Goal: Transaction & Acquisition: Book appointment/travel/reservation

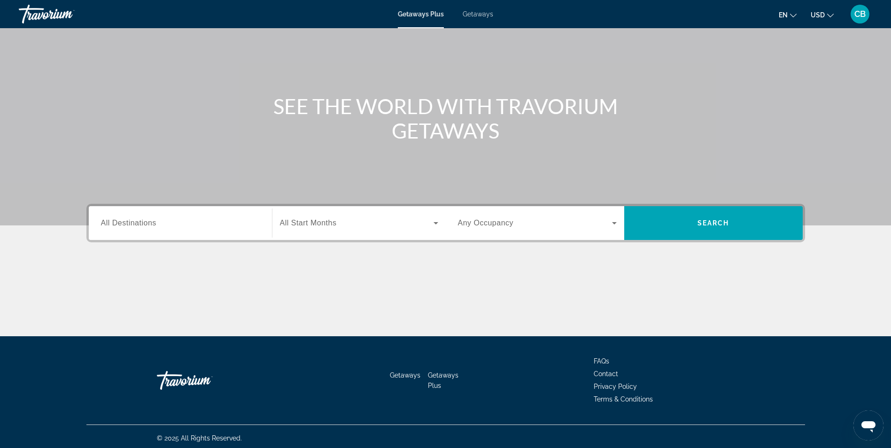
scroll to position [60, 0]
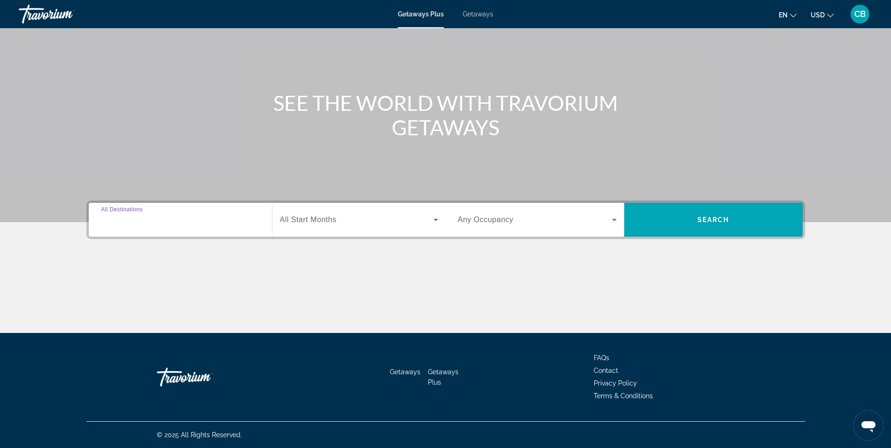
click at [191, 221] on input "Destination All Destinations" at bounding box center [180, 220] width 159 height 11
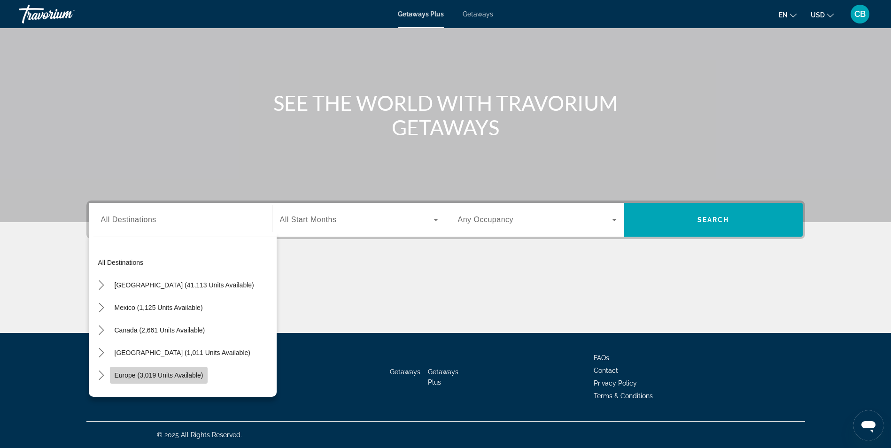
click at [169, 370] on span "Select destination: Europe (3,019 units available)" at bounding box center [159, 375] width 98 height 23
type input "**********"
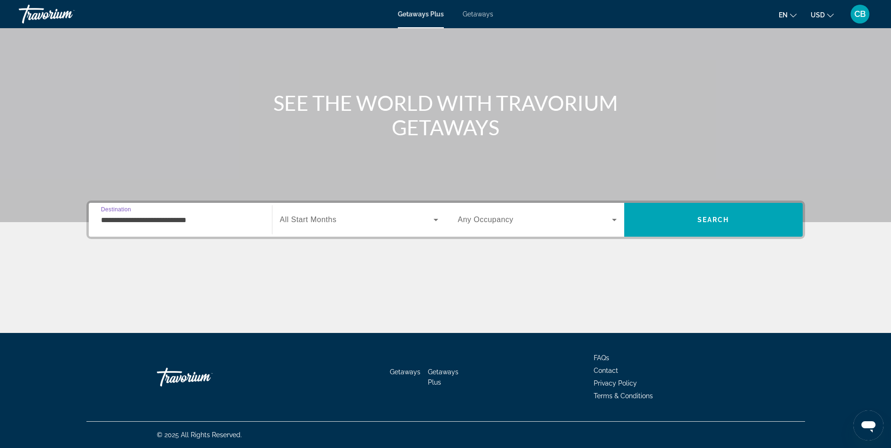
click at [356, 220] on span "Search widget" at bounding box center [357, 219] width 154 height 11
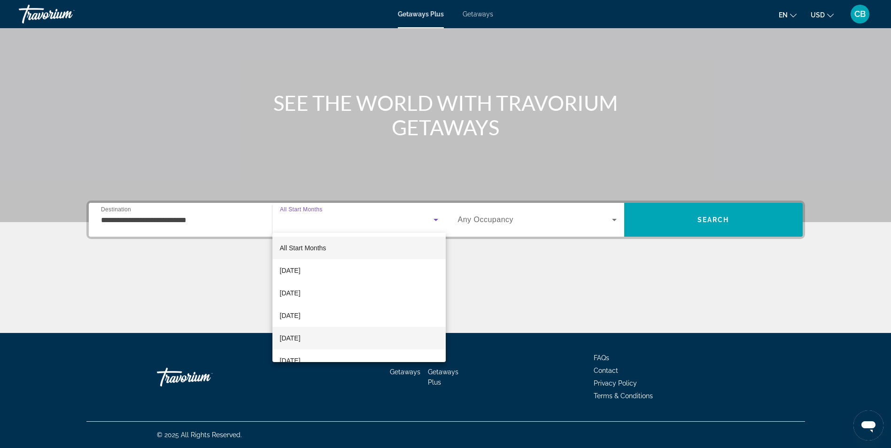
scroll to position [47, 0]
click at [294, 335] on span "[DATE]" at bounding box center [290, 335] width 21 height 11
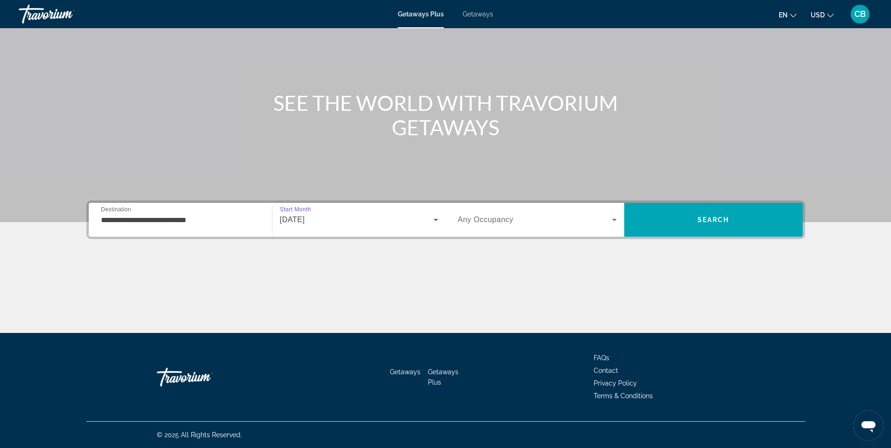
click at [620, 221] on div "Occupancy Any Occupancy" at bounding box center [537, 220] width 174 height 26
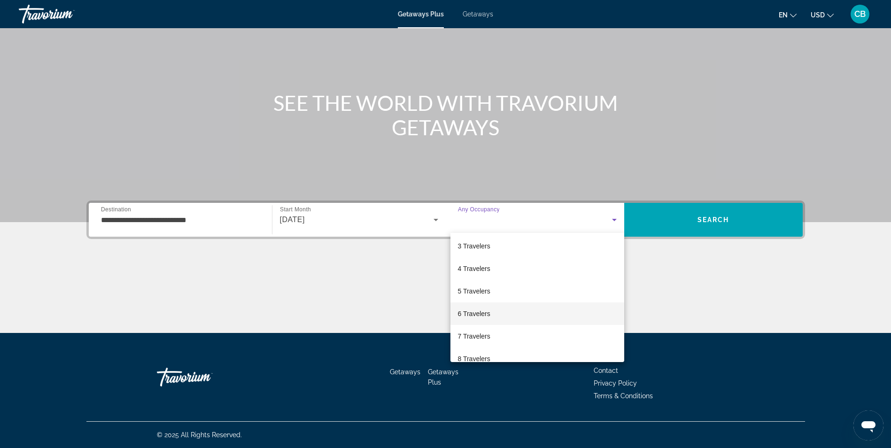
scroll to position [94, 0]
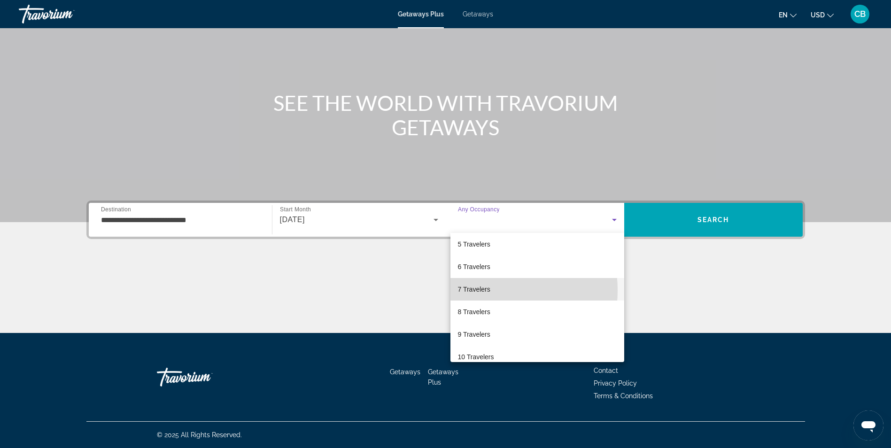
click at [480, 290] on span "7 Travelers" at bounding box center [474, 289] width 32 height 11
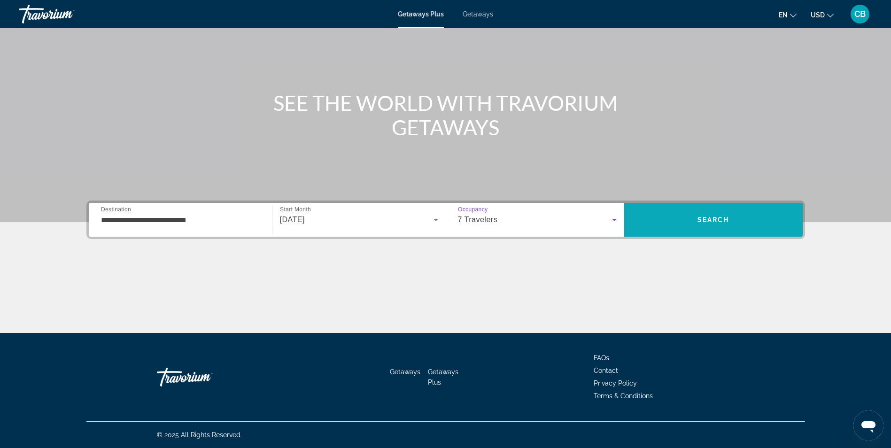
click at [720, 219] on span "Search" at bounding box center [713, 220] width 32 height 8
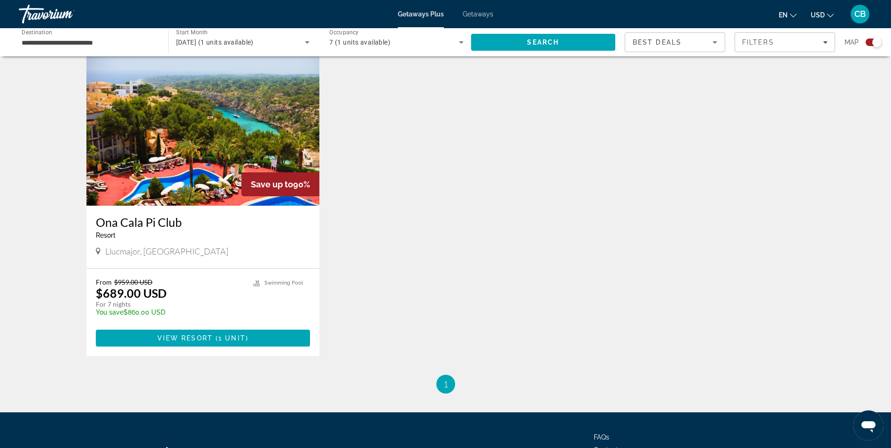
scroll to position [310, 0]
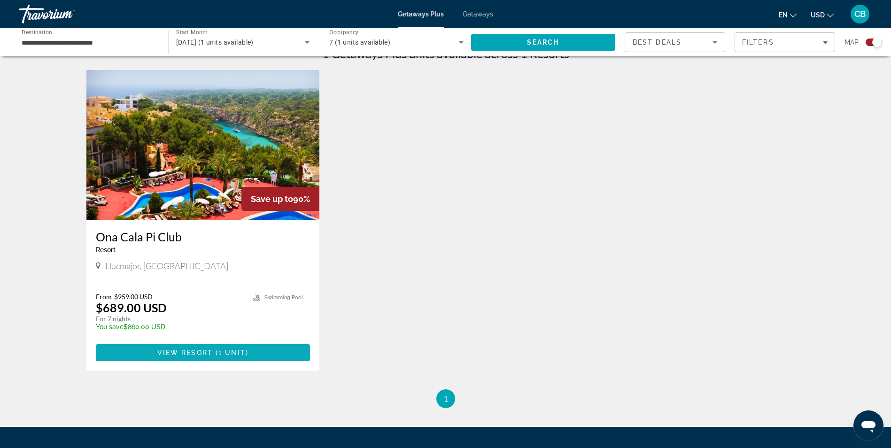
click at [203, 353] on span "View Resort" at bounding box center [184, 353] width 55 height 8
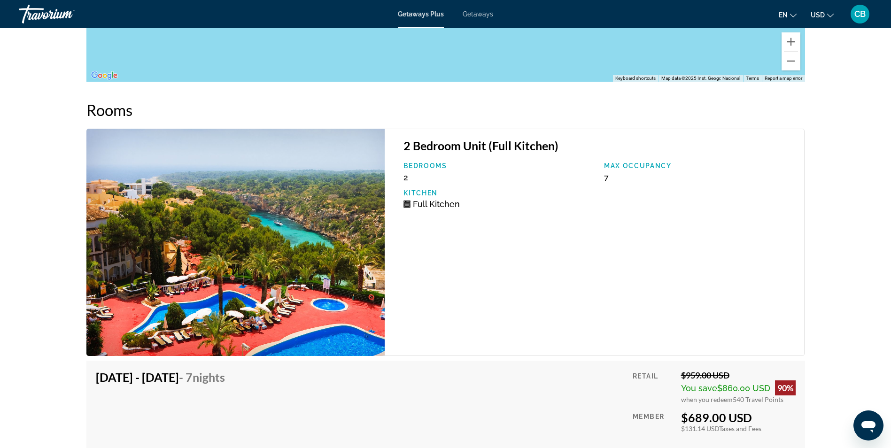
scroll to position [1549, 0]
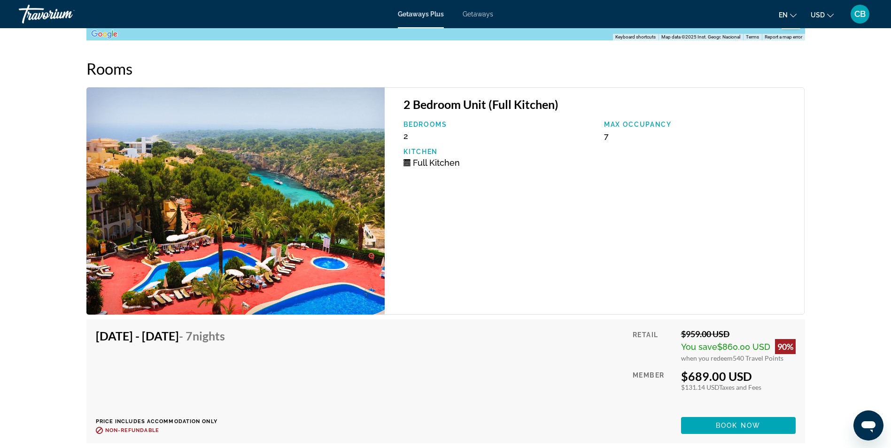
click at [209, 196] on img "Main content" at bounding box center [235, 200] width 299 height 227
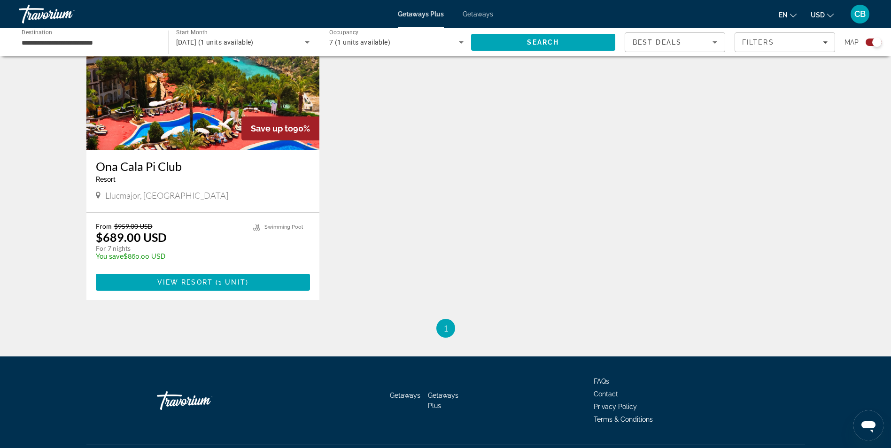
scroll to position [404, 0]
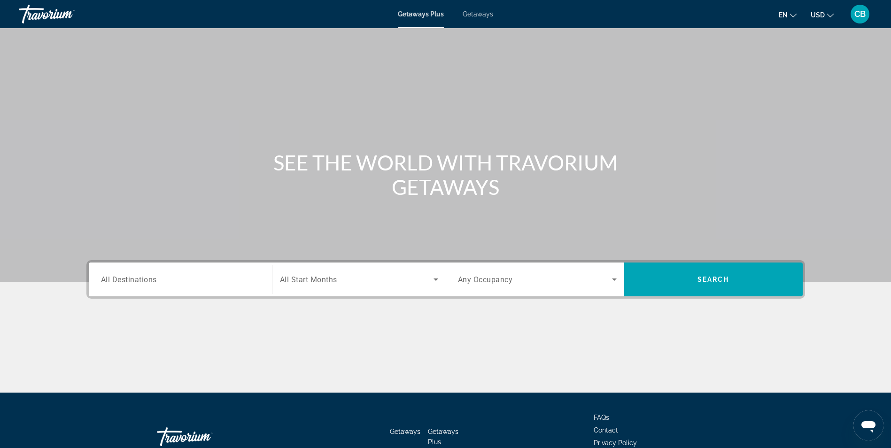
click at [196, 274] on input "Destination All Destinations" at bounding box center [180, 279] width 159 height 11
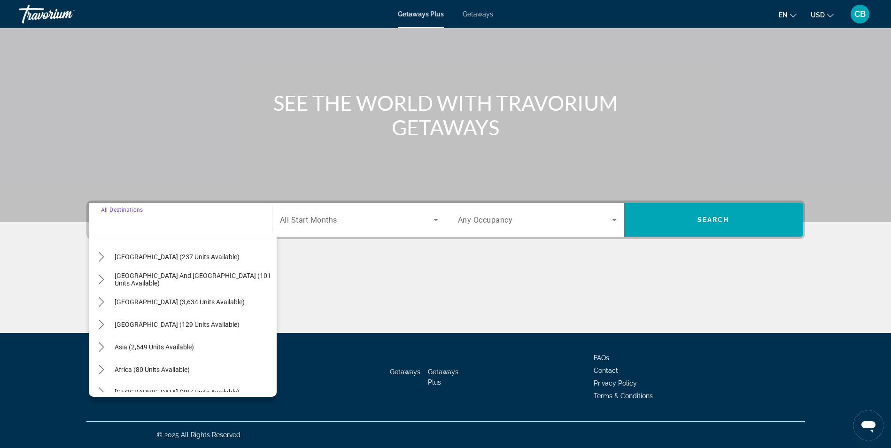
scroll to position [152, 0]
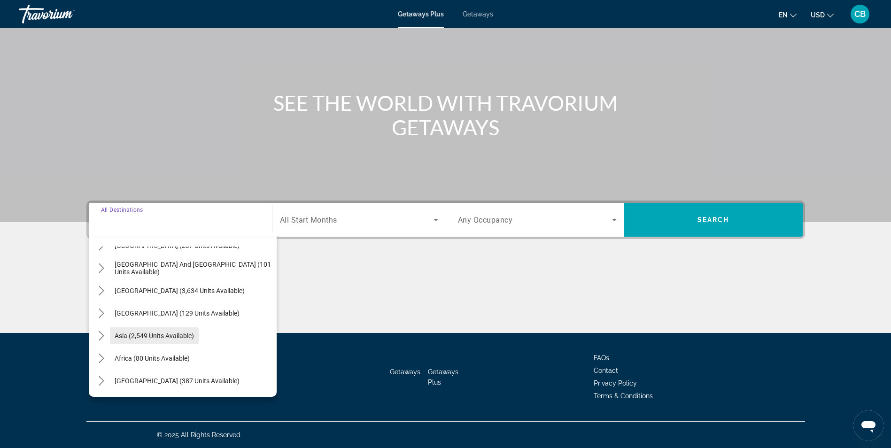
click at [160, 337] on span "Asia (2,549 units available)" at bounding box center [154, 336] width 79 height 8
type input "**********"
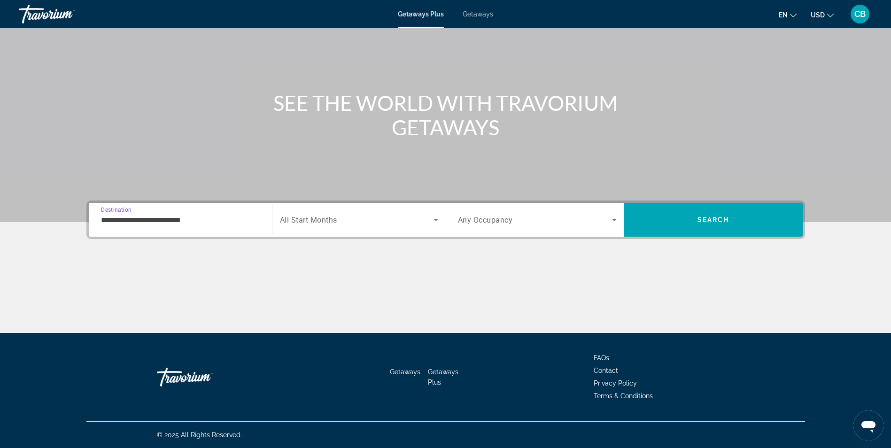
click at [394, 220] on span "Search widget" at bounding box center [357, 219] width 154 height 11
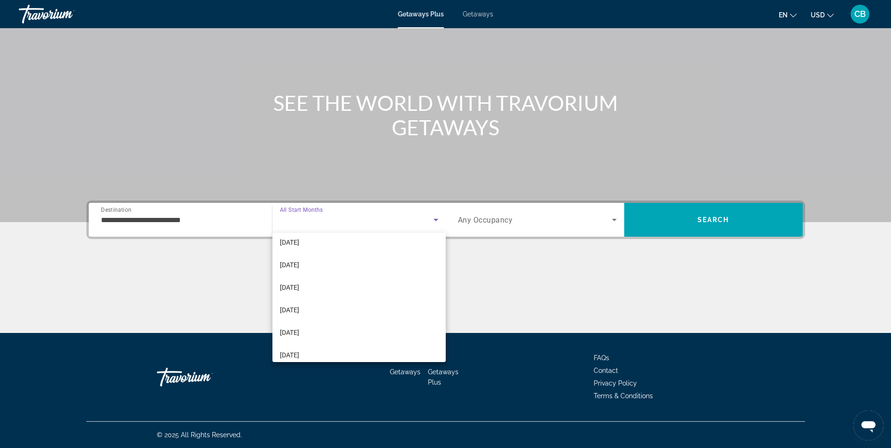
scroll to position [188, 0]
click at [326, 311] on mat-option "[DATE]" at bounding box center [358, 308] width 173 height 23
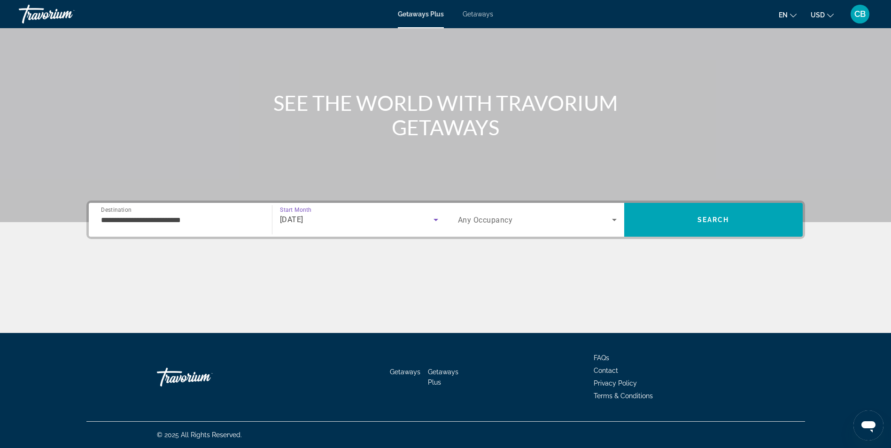
click at [608, 221] on icon "Search widget" at bounding box center [613, 219] width 11 height 11
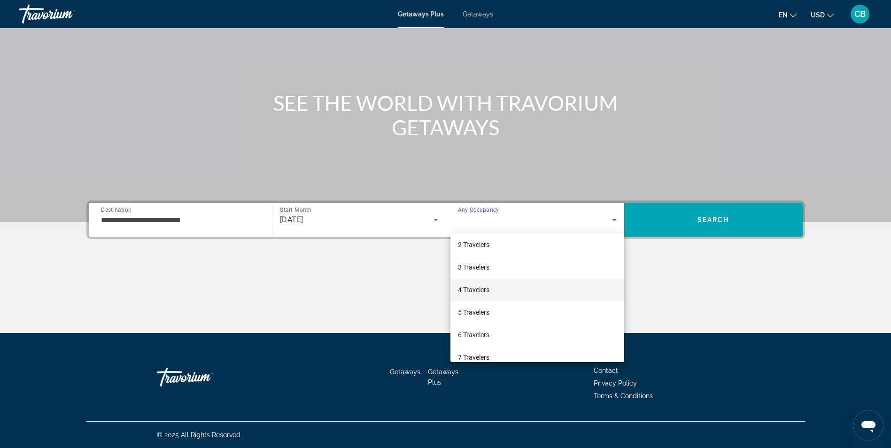
scroll to position [47, 0]
click at [485, 315] on span "6 Travelers" at bounding box center [473, 313] width 31 height 11
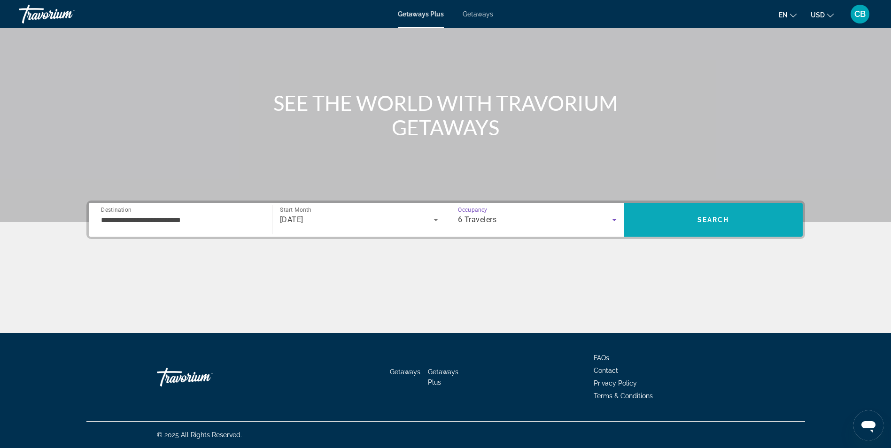
click at [688, 214] on span "Search" at bounding box center [713, 219] width 178 height 23
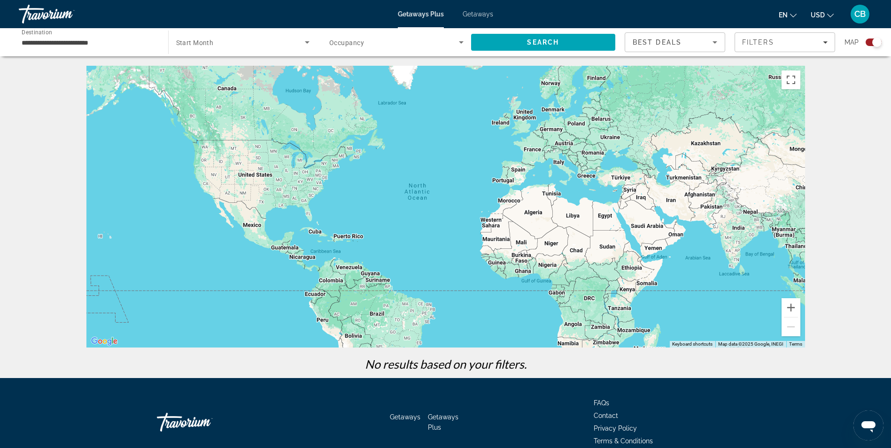
scroll to position [45, 0]
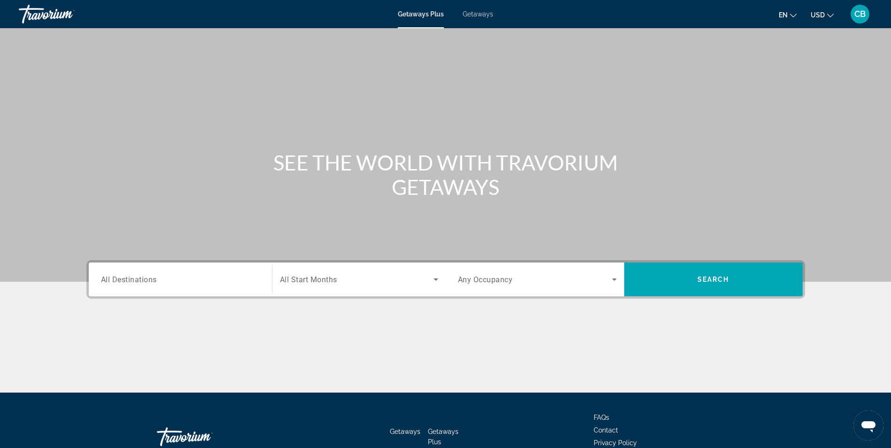
click at [172, 283] on input "Destination All Destinations" at bounding box center [180, 279] width 159 height 11
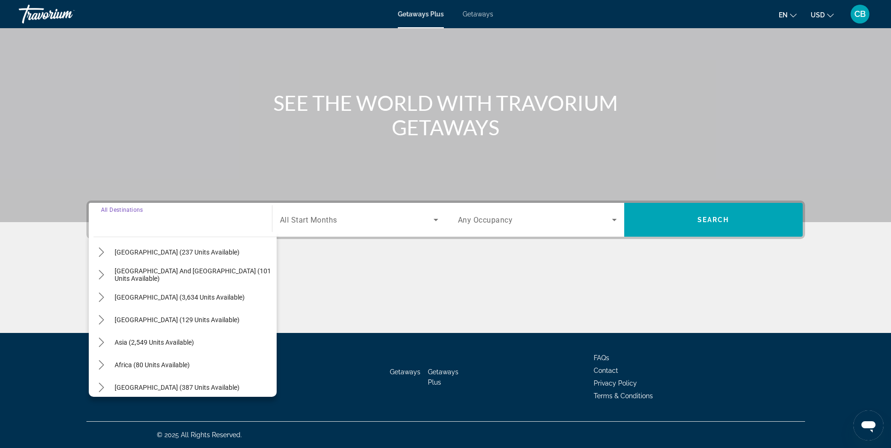
scroll to position [152, 0]
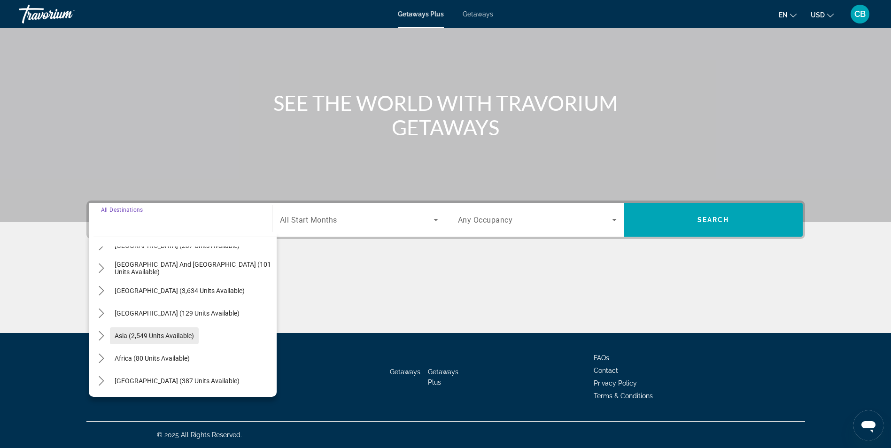
click at [171, 332] on span "Asia (2,549 units available)" at bounding box center [154, 336] width 79 height 8
type input "**********"
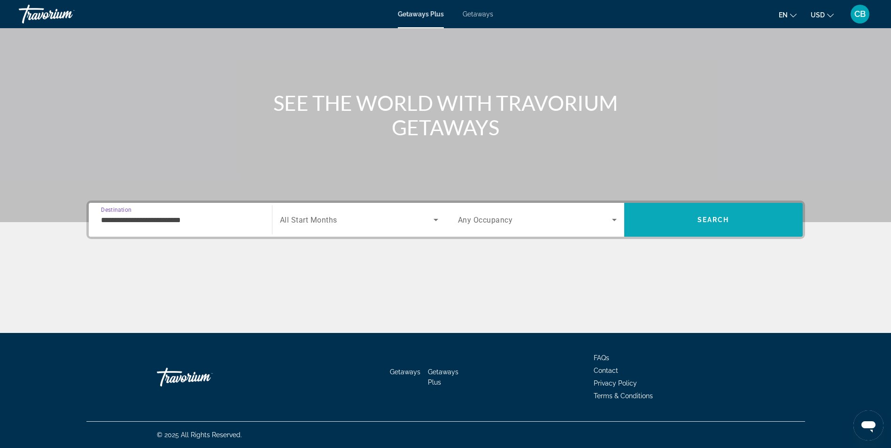
click at [761, 223] on span "Search" at bounding box center [713, 219] width 178 height 23
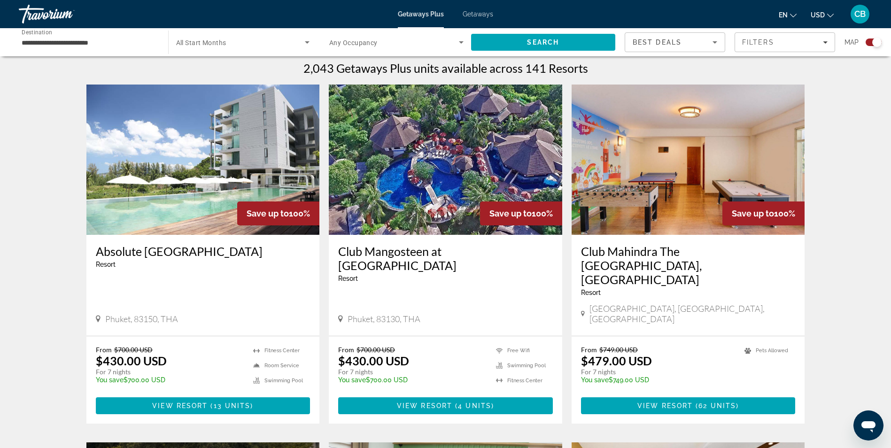
scroll to position [282, 0]
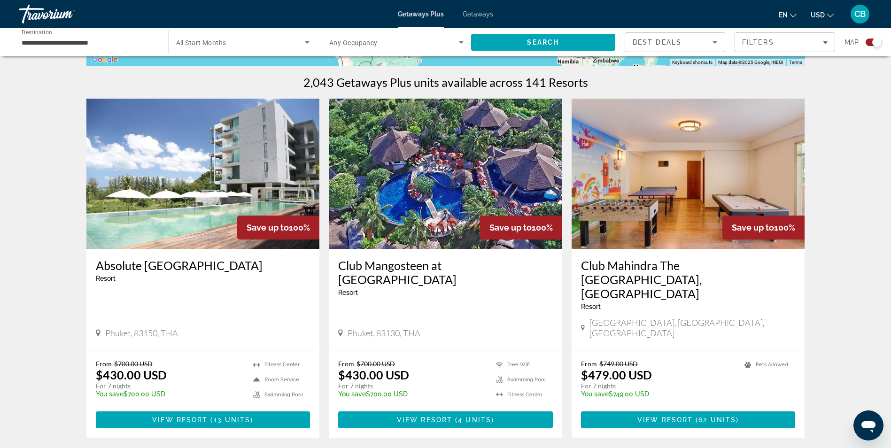
click at [161, 209] on img "Main content" at bounding box center [202, 174] width 233 height 150
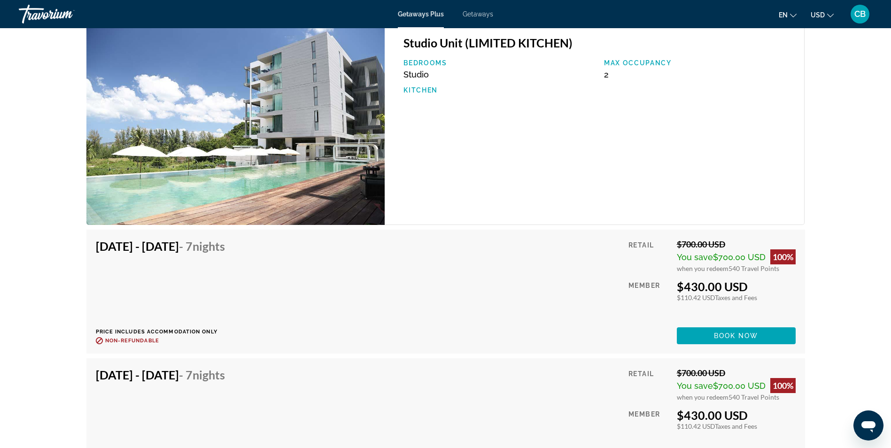
scroll to position [1549, 0]
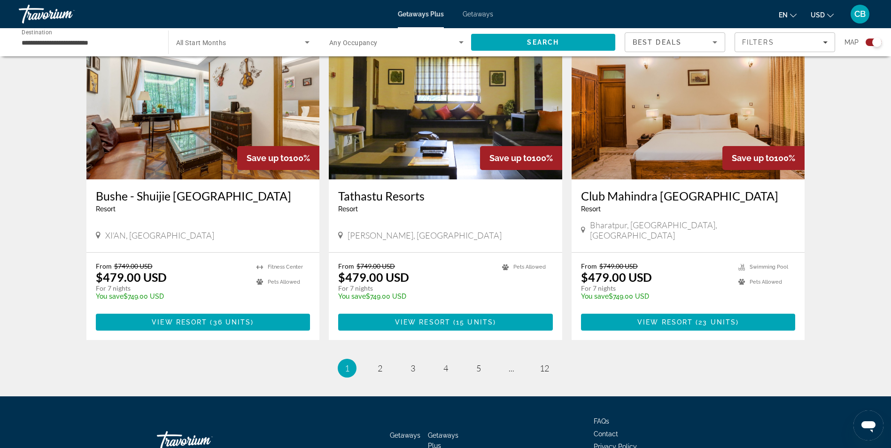
scroll to position [1361, 0]
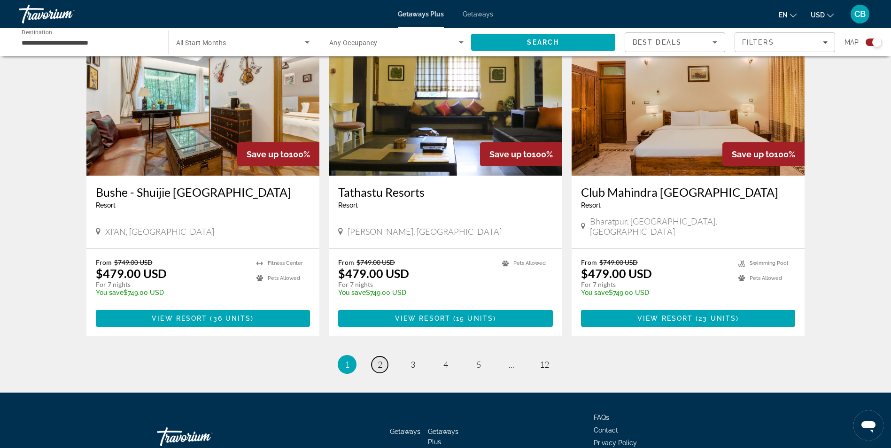
click at [382, 359] on span "2" at bounding box center [379, 364] width 5 height 10
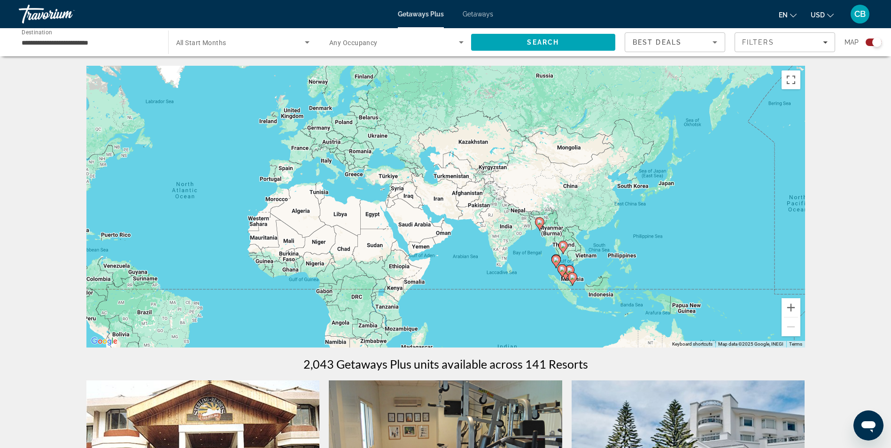
drag, startPoint x: 581, startPoint y: 272, endPoint x: 377, endPoint y: 270, distance: 203.3
click at [377, 270] on div "To activate drag with keyboard, press Alt + Enter. Once in keyboard drag state,…" at bounding box center [445, 207] width 718 height 282
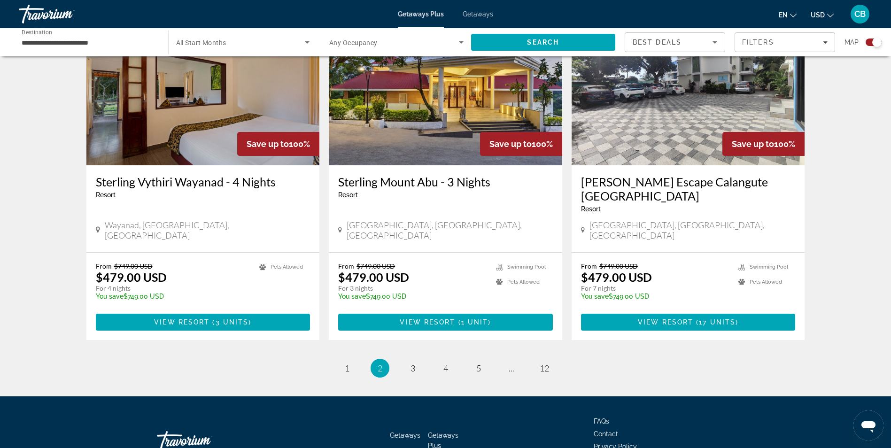
scroll to position [1362, 0]
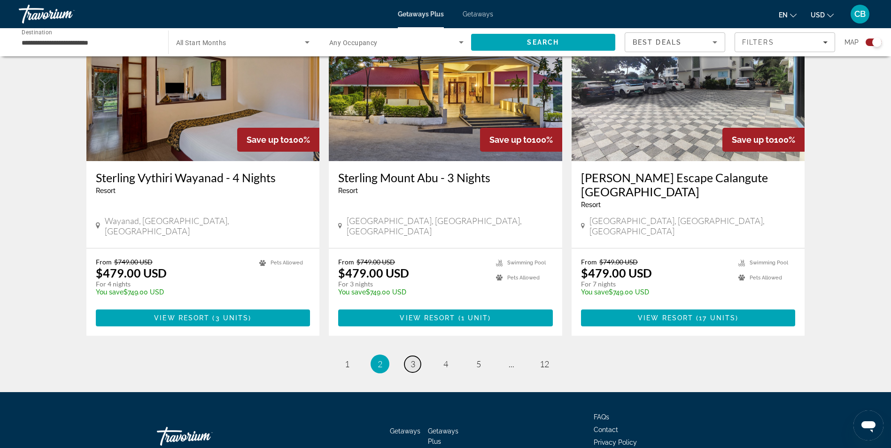
click at [410, 359] on span "3" at bounding box center [412, 364] width 5 height 10
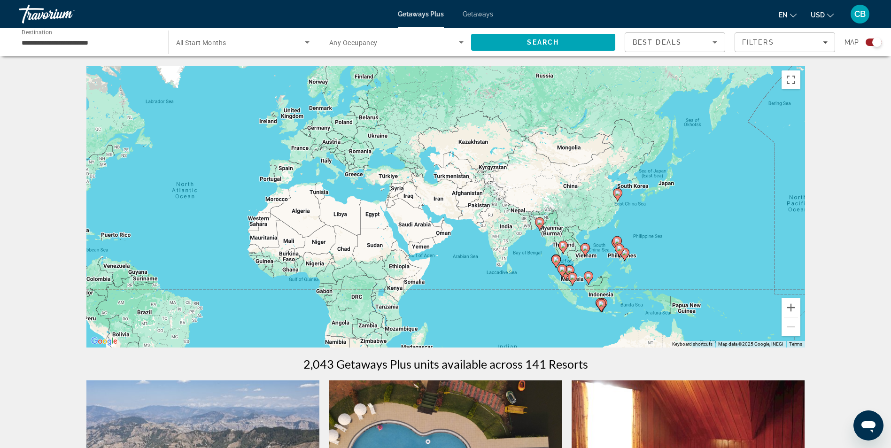
click at [691, 45] on div "Best Deals" at bounding box center [672, 42] width 80 height 11
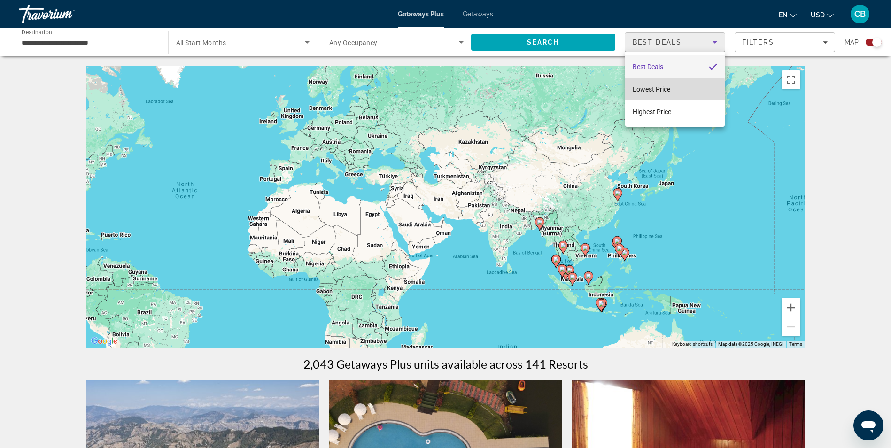
click at [666, 90] on span "Lowest Price" at bounding box center [651, 89] width 38 height 8
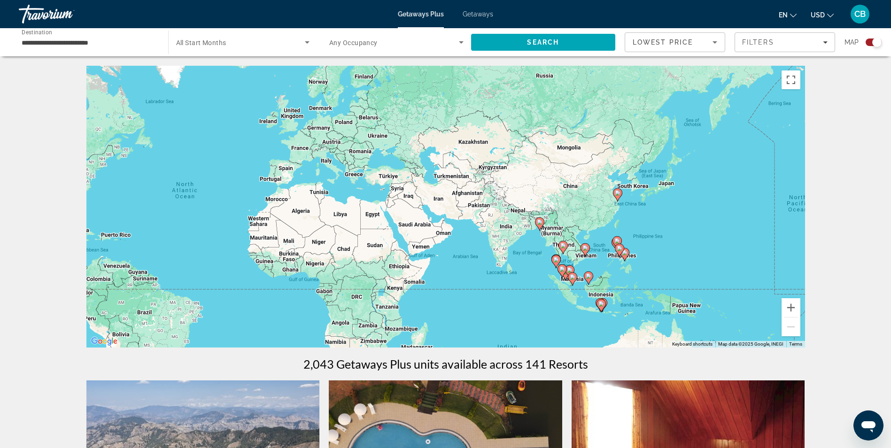
click at [871, 45] on div "Search widget" at bounding box center [873, 42] width 16 height 8
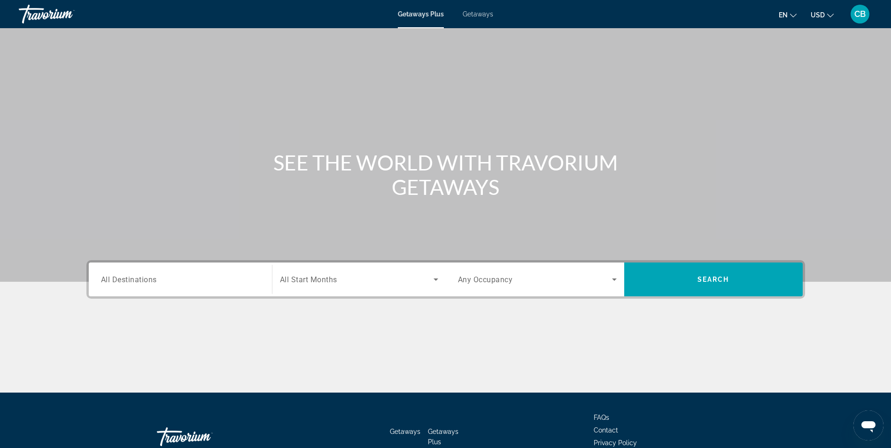
click at [159, 281] on input "Destination All Destinations" at bounding box center [180, 279] width 159 height 11
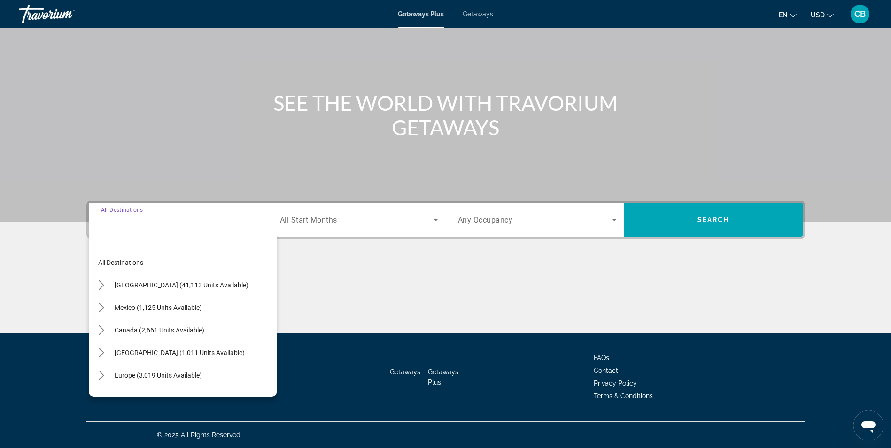
scroll to position [47, 0]
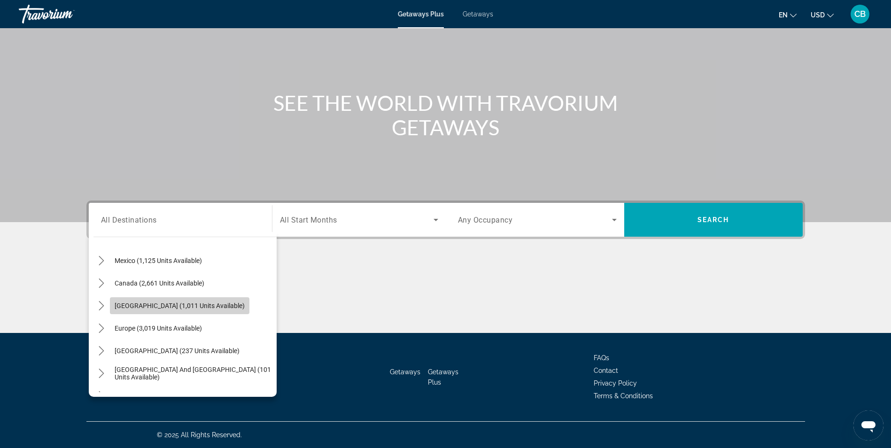
click at [159, 303] on span "[GEOGRAPHIC_DATA] (1,011 units available)" at bounding box center [180, 306] width 130 height 8
type input "**********"
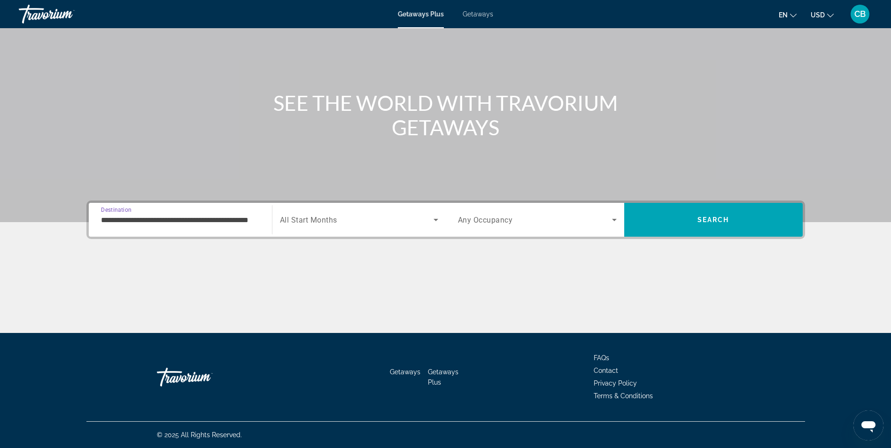
click at [607, 220] on span "Search widget" at bounding box center [535, 219] width 154 height 11
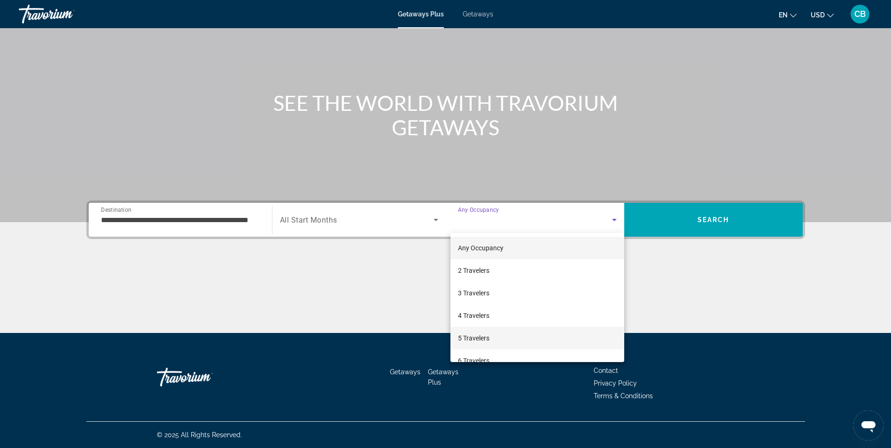
click at [478, 336] on span "5 Travelers" at bounding box center [473, 337] width 31 height 11
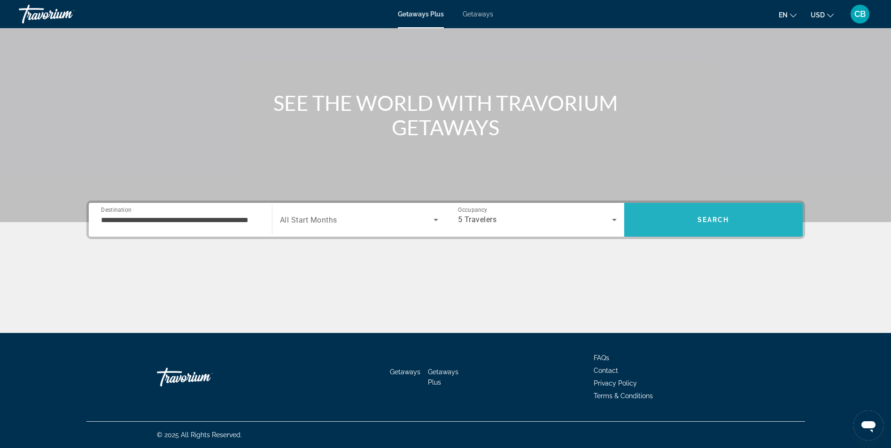
click at [669, 225] on span "Search" at bounding box center [713, 219] width 178 height 23
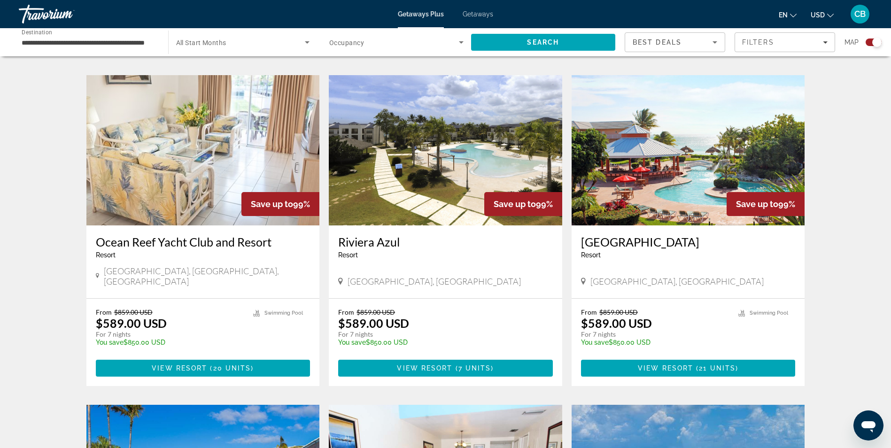
scroll to position [657, 0]
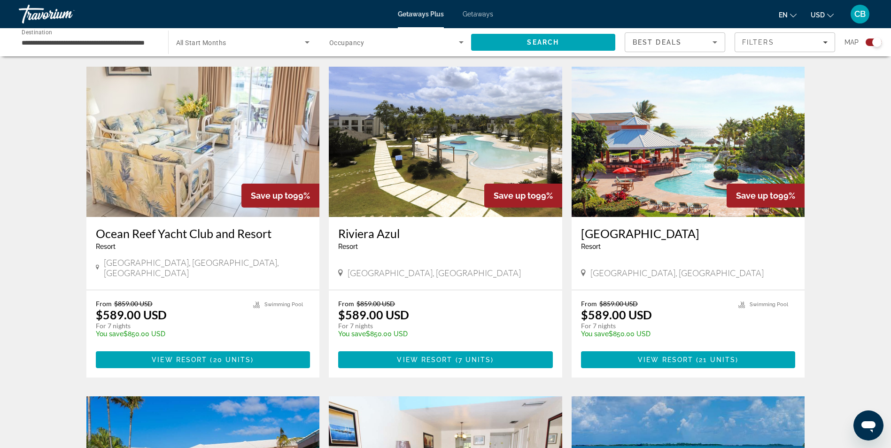
click at [186, 145] on img "Main content" at bounding box center [202, 142] width 233 height 150
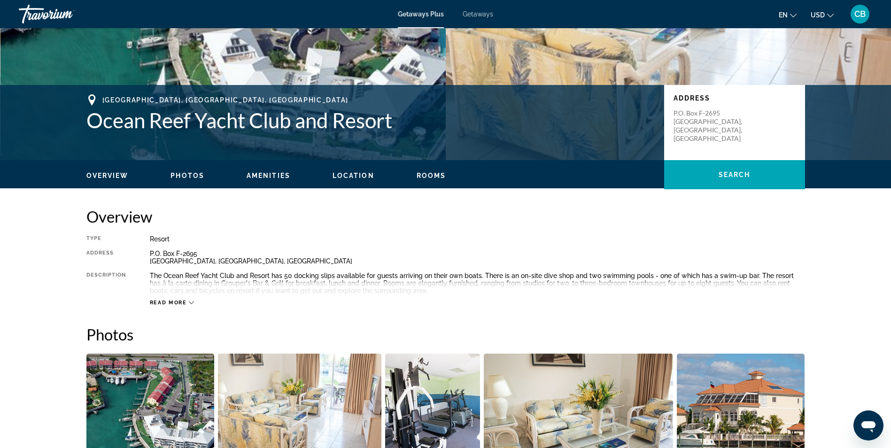
scroll to position [136, 0]
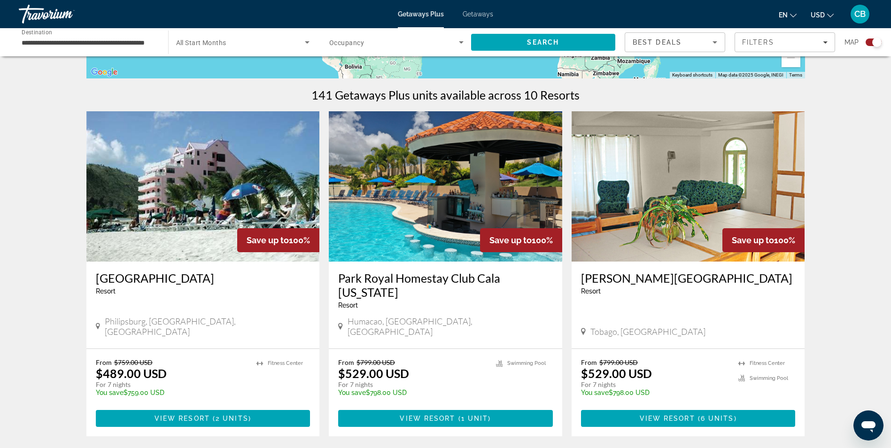
scroll to position [282, 0]
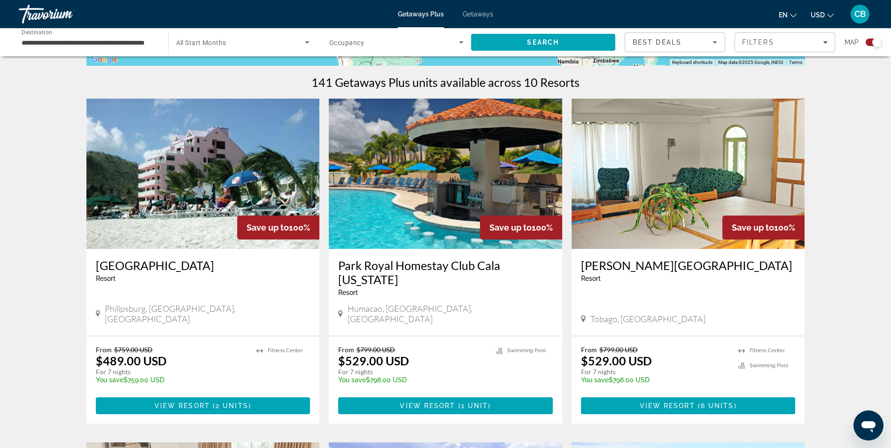
click at [688, 203] on img "Main content" at bounding box center [687, 174] width 233 height 150
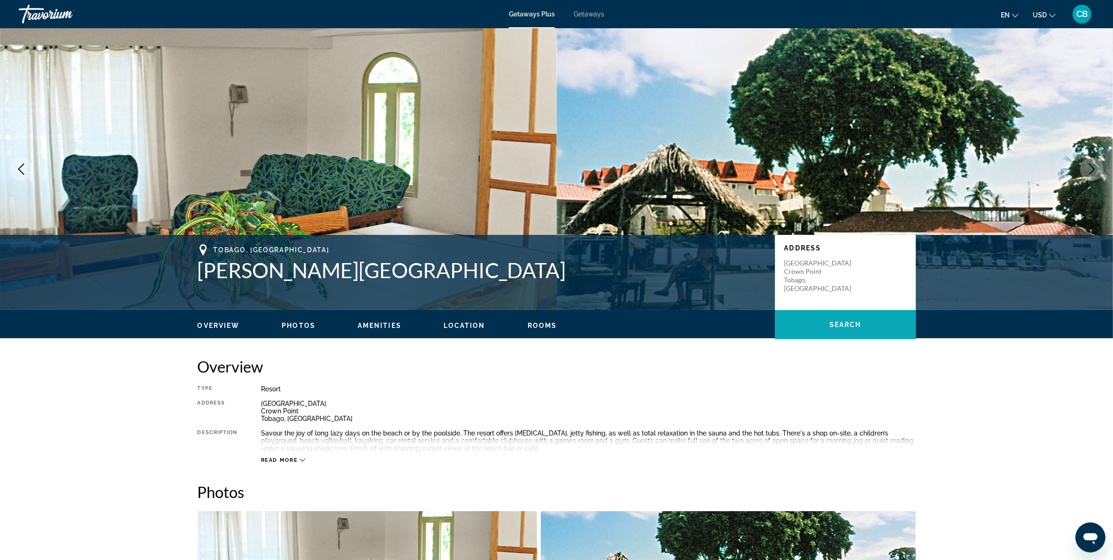
click at [815, 321] on span "Main content" at bounding box center [845, 324] width 141 height 23
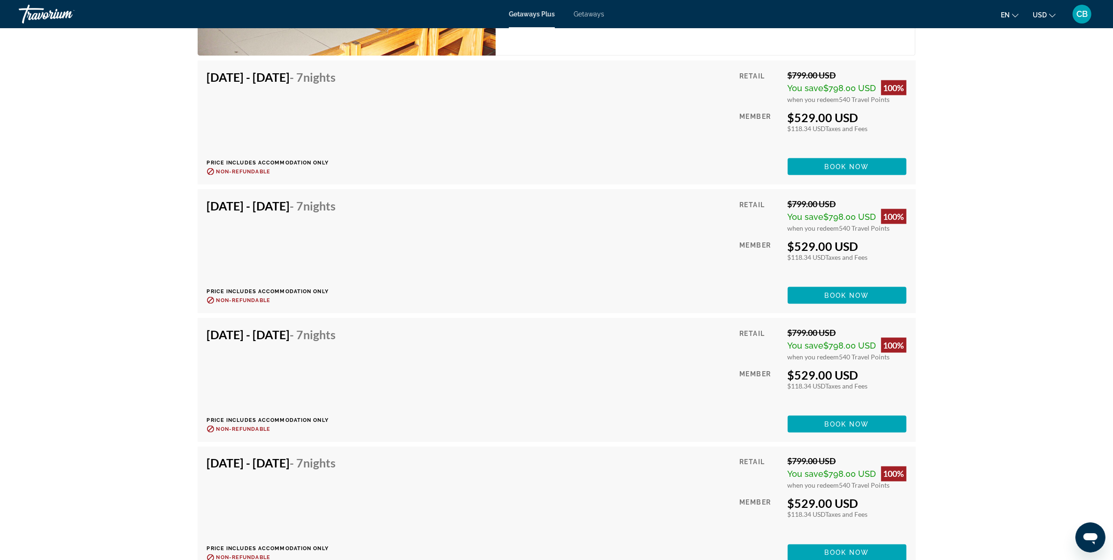
scroll to position [1869, 0]
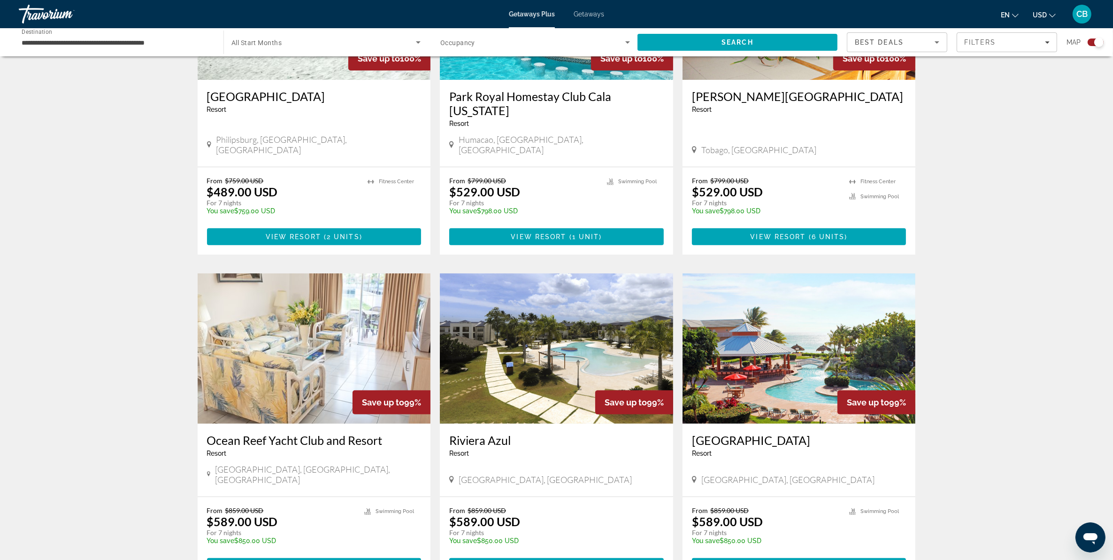
scroll to position [528, 0]
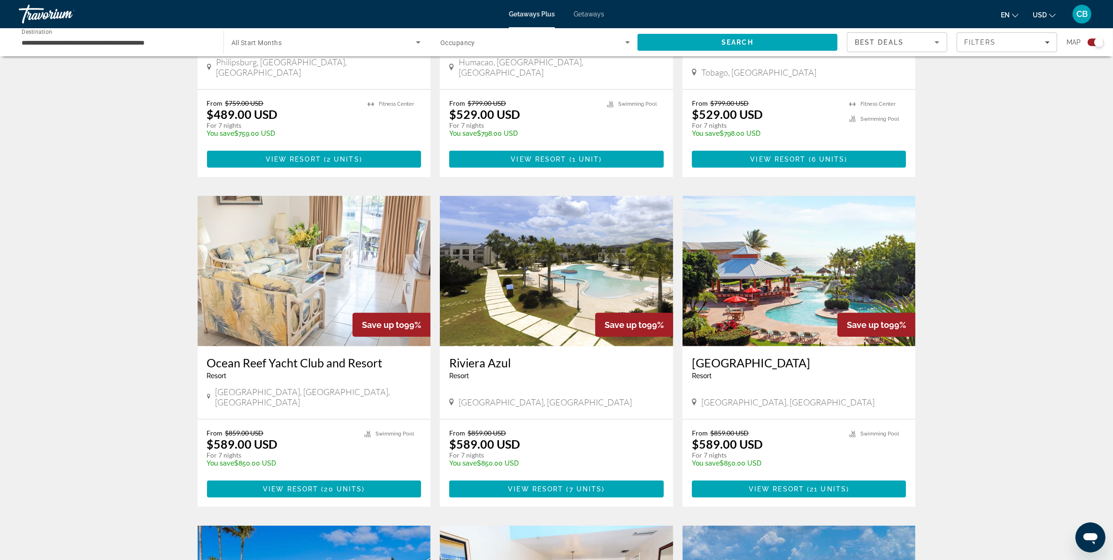
click at [271, 276] on img "Main content" at bounding box center [314, 271] width 233 height 150
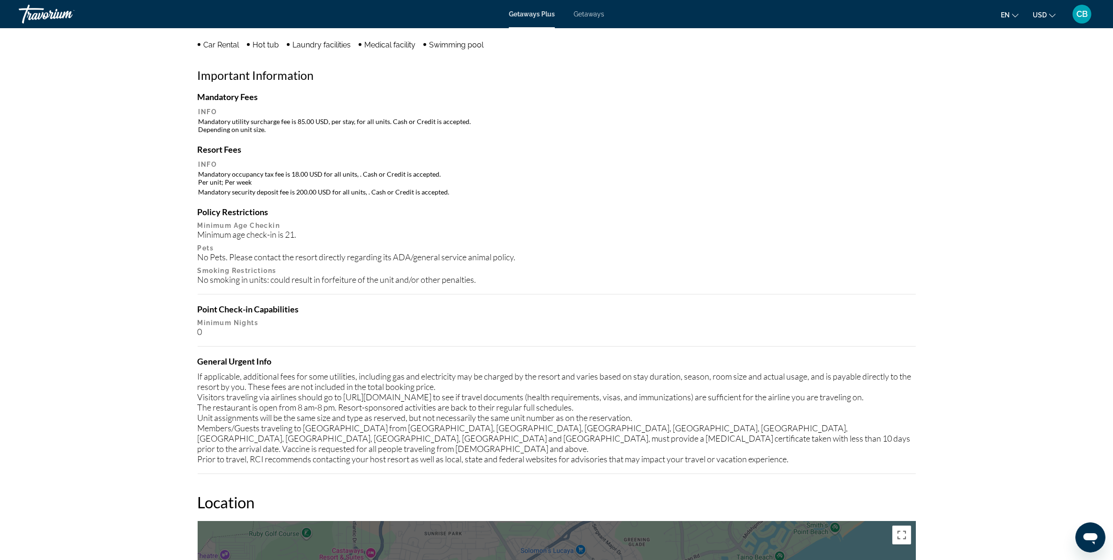
scroll to position [820, 0]
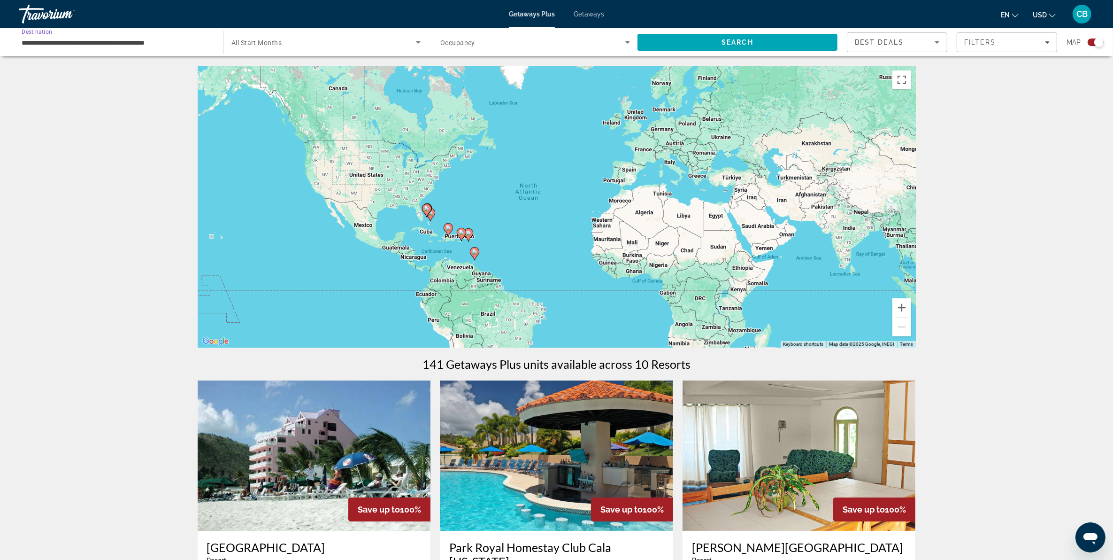
click at [169, 43] on input "**********" at bounding box center [117, 42] width 190 height 11
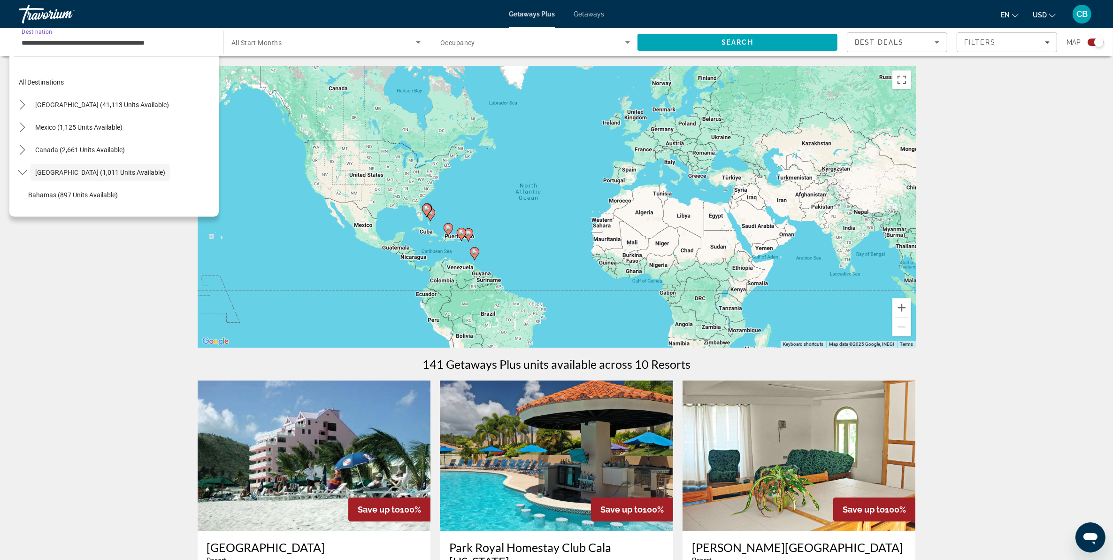
scroll to position [33, 0]
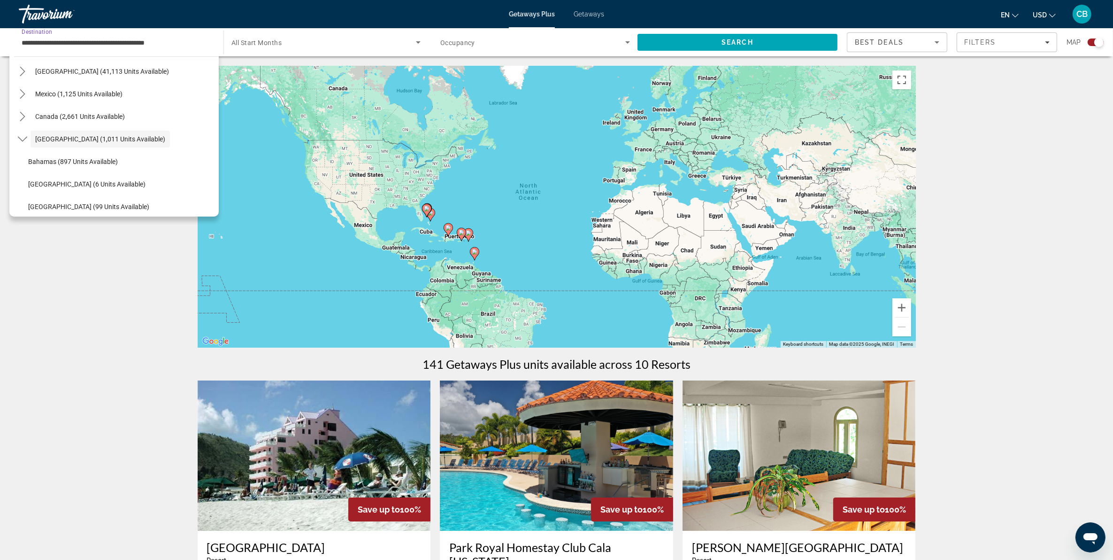
click at [411, 240] on div "To activate drag with keyboard, press Alt + Enter. Once in keyboard drag state,…" at bounding box center [557, 207] width 718 height 282
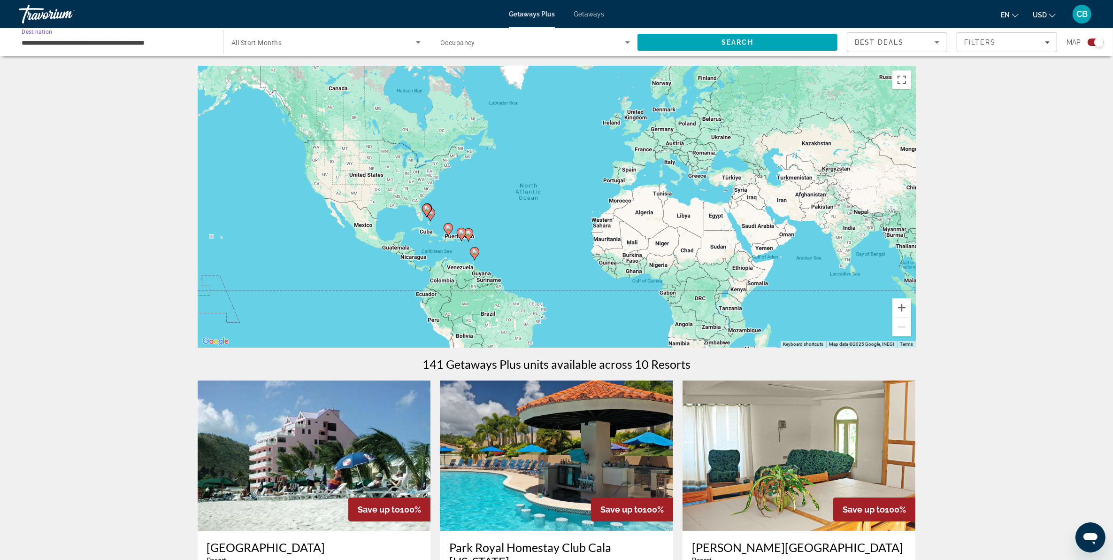
click at [125, 41] on input "**********" at bounding box center [117, 42] width 190 height 11
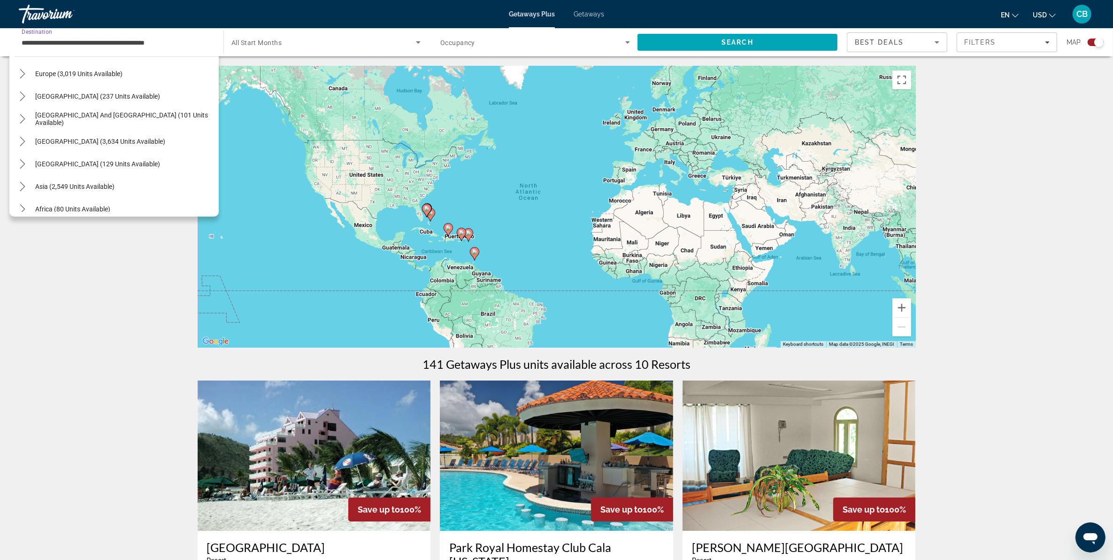
scroll to position [235, 0]
click at [72, 74] on span "Europe (3,019 units available)" at bounding box center [78, 73] width 87 height 8
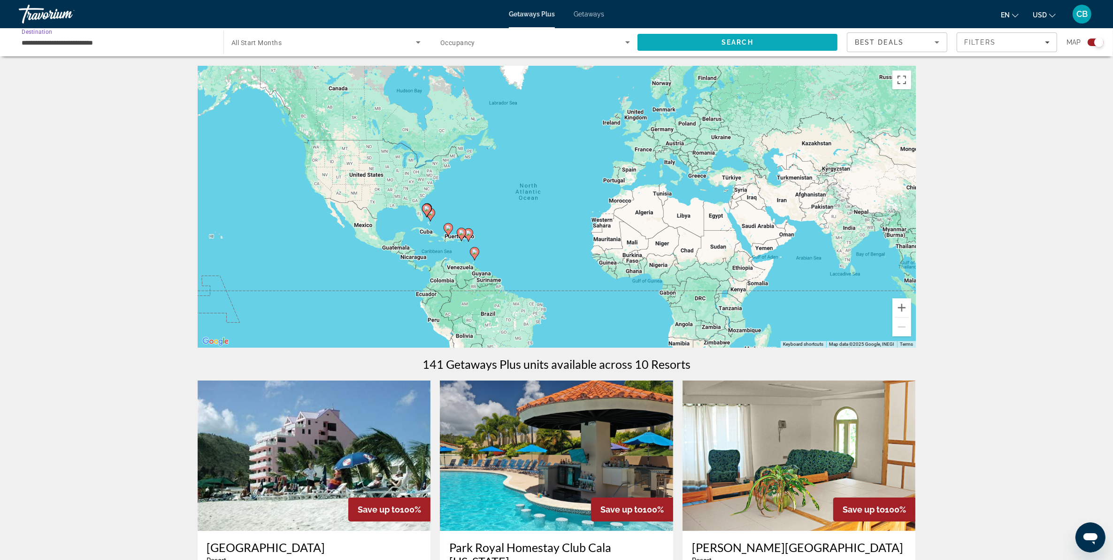
click at [714, 39] on span "Search" at bounding box center [738, 42] width 200 height 23
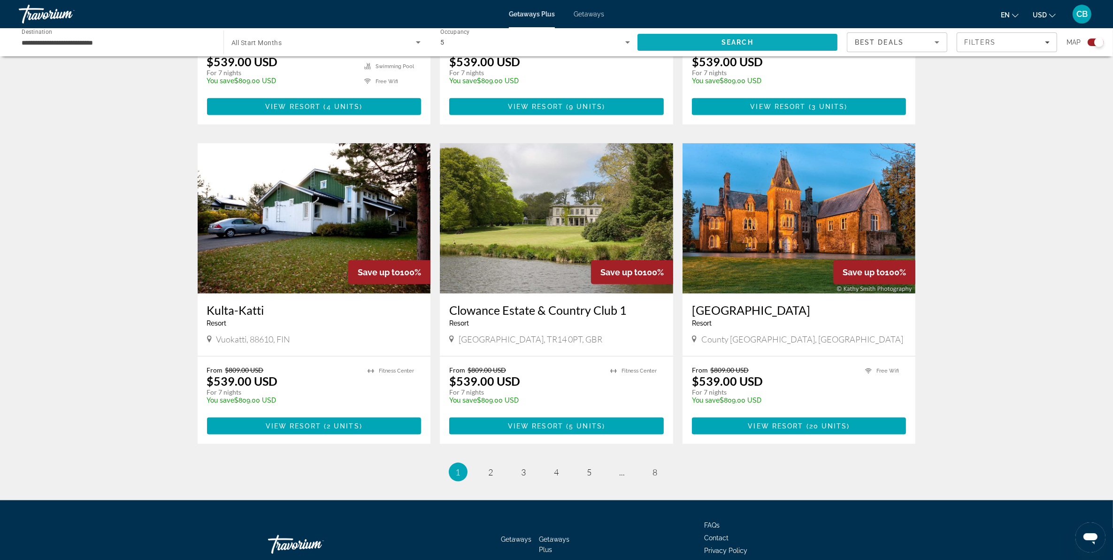
scroll to position [1278, 0]
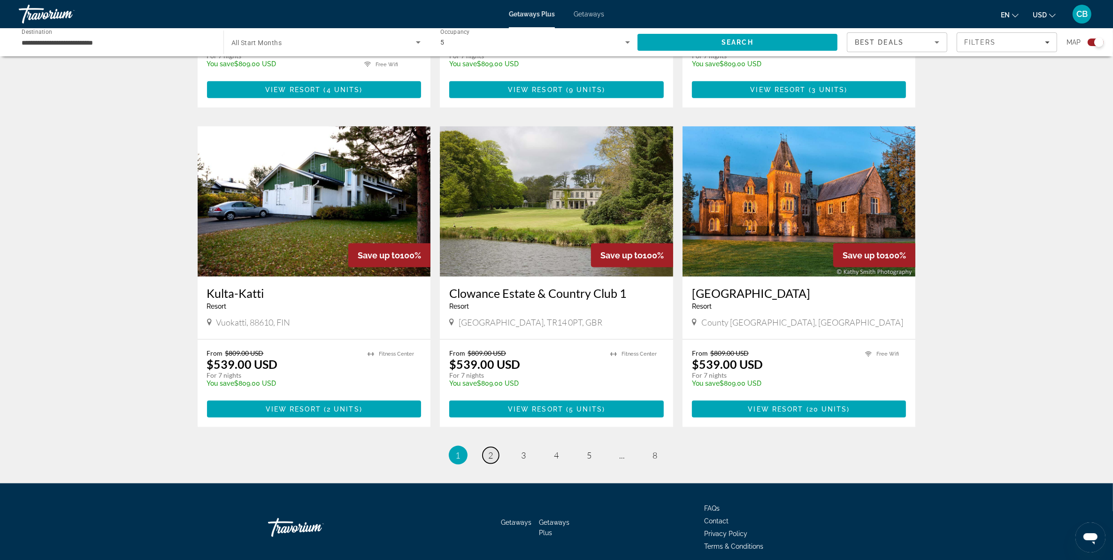
click at [491, 447] on span "2" at bounding box center [491, 455] width 5 height 10
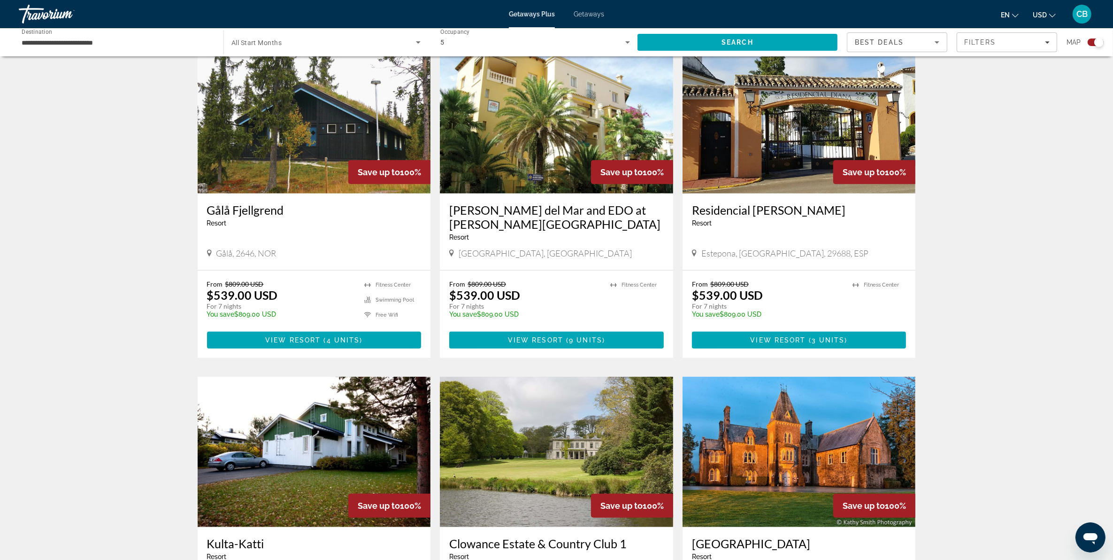
scroll to position [1232, 0]
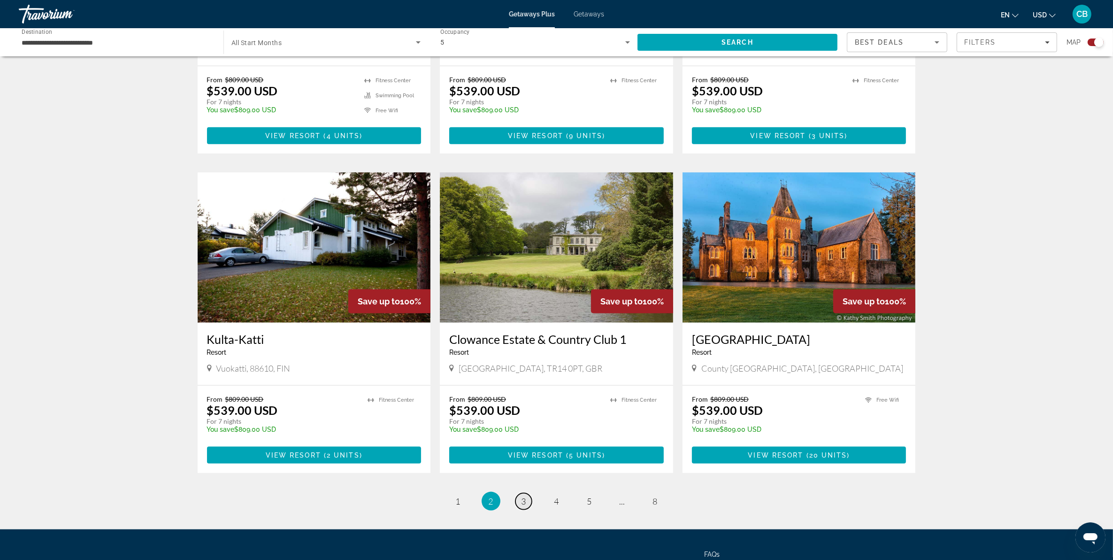
click at [522, 447] on span "3" at bounding box center [524, 501] width 5 height 10
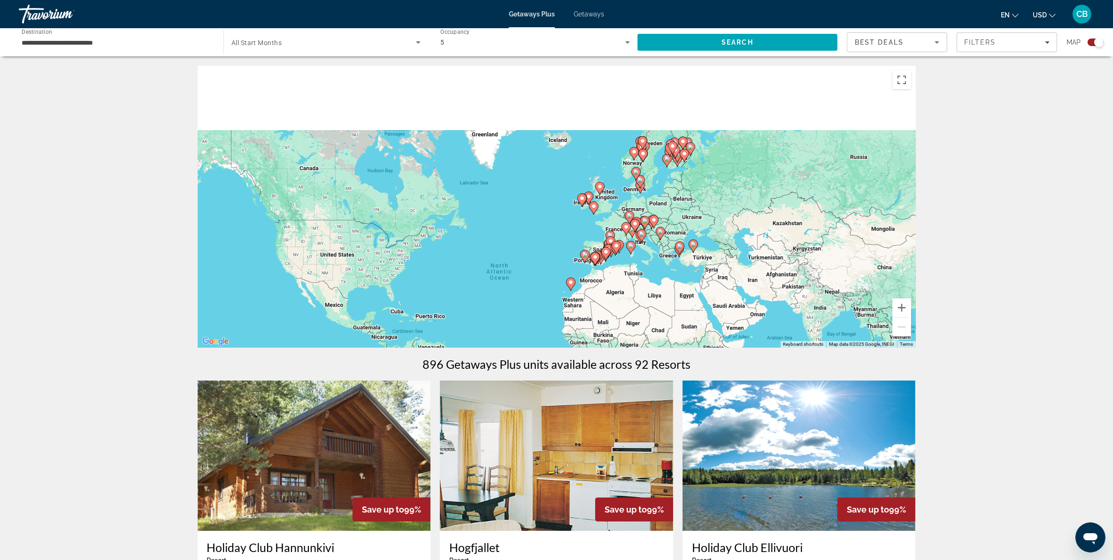
drag, startPoint x: 756, startPoint y: 158, endPoint x: 725, endPoint y: 240, distance: 87.4
click at [725, 240] on div "To activate drag with keyboard, press Alt + Enter. Once in keyboard drag state,…" at bounding box center [557, 207] width 718 height 282
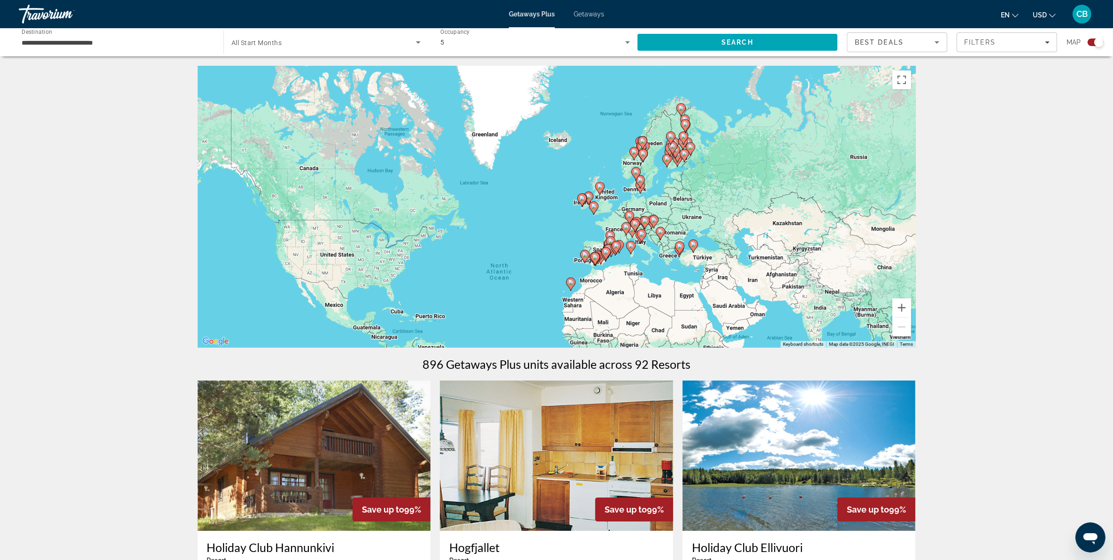
click at [691, 229] on div "To activate drag with keyboard, press Alt + Enter. Once in keyboard drag state,…" at bounding box center [557, 207] width 718 height 282
click at [691, 199] on div "To activate drag with keyboard, press Alt + Enter. Once in keyboard drag state,…" at bounding box center [557, 207] width 718 height 282
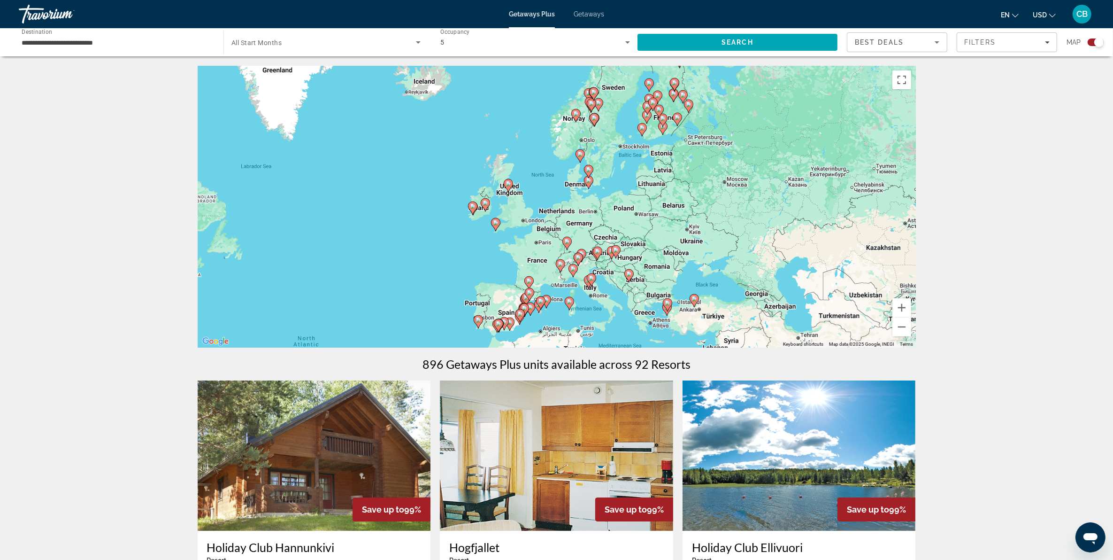
click at [613, 180] on div "To activate drag with keyboard, press Alt + Enter. Once in keyboard drag state,…" at bounding box center [557, 207] width 718 height 282
click at [629, 141] on div "To activate drag with keyboard, press Alt + Enter. Once in keyboard drag state,…" at bounding box center [557, 207] width 718 height 282
click at [592, 123] on gmp-advanced-marker "Main content" at bounding box center [594, 120] width 9 height 14
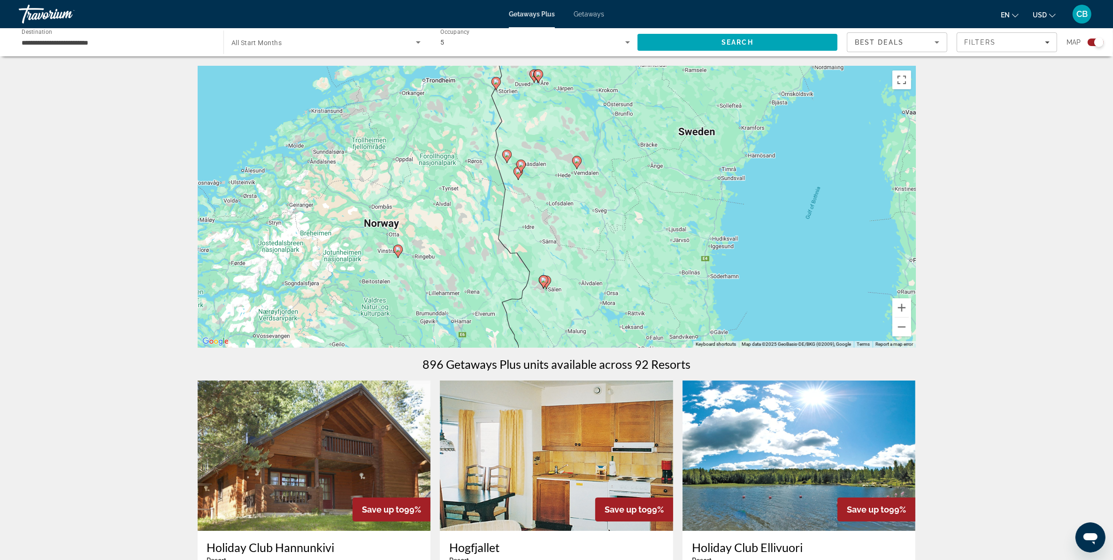
drag, startPoint x: 598, startPoint y: 153, endPoint x: 583, endPoint y: 245, distance: 92.7
click at [583, 245] on div "To activate drag with keyboard, press Alt + Enter. Once in keyboard drag state,…" at bounding box center [557, 207] width 718 height 282
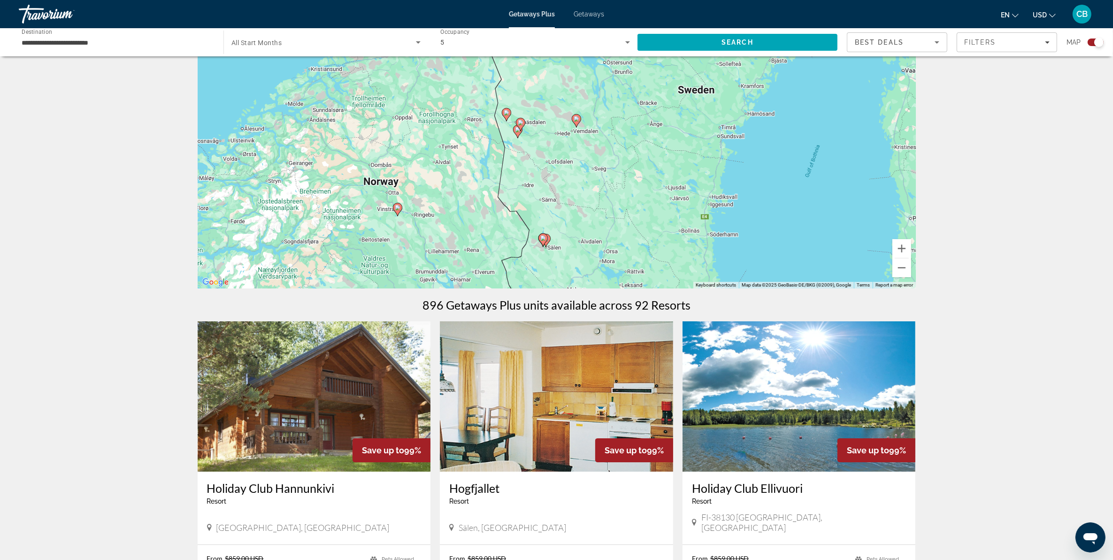
scroll to position [117, 0]
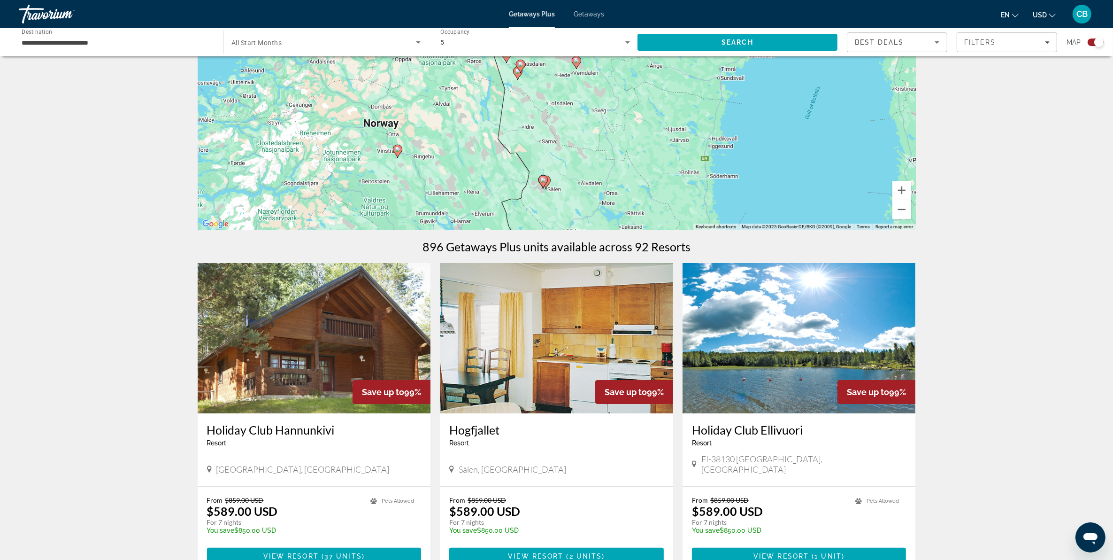
click at [606, 175] on div "To activate drag with keyboard, press Alt + Enter. Once in keyboard drag state,…" at bounding box center [557, 89] width 718 height 282
click at [897, 210] on button "Zoom out" at bounding box center [901, 209] width 19 height 19
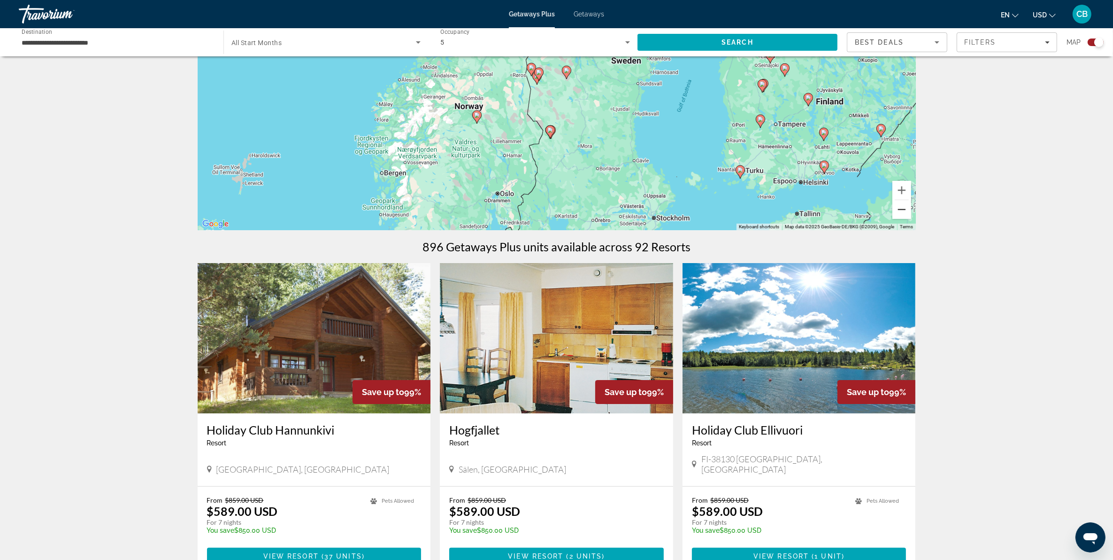
click at [897, 210] on button "Zoom out" at bounding box center [901, 209] width 19 height 19
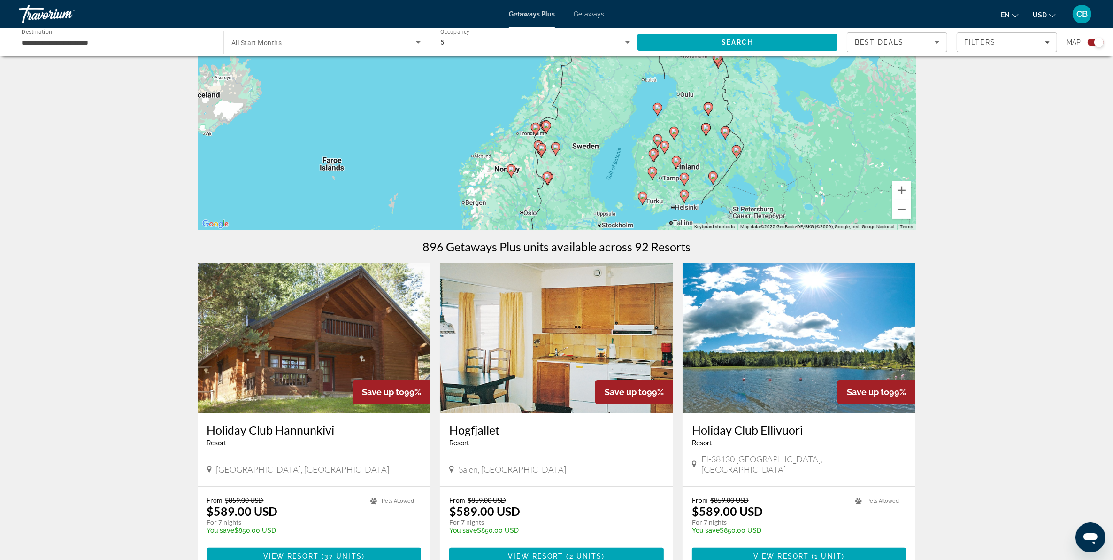
drag, startPoint x: 742, startPoint y: 146, endPoint x: 735, endPoint y: 218, distance: 72.2
click at [735, 218] on div "To activate drag with keyboard, press Alt + Enter. Once in keyboard drag state,…" at bounding box center [557, 89] width 718 height 282
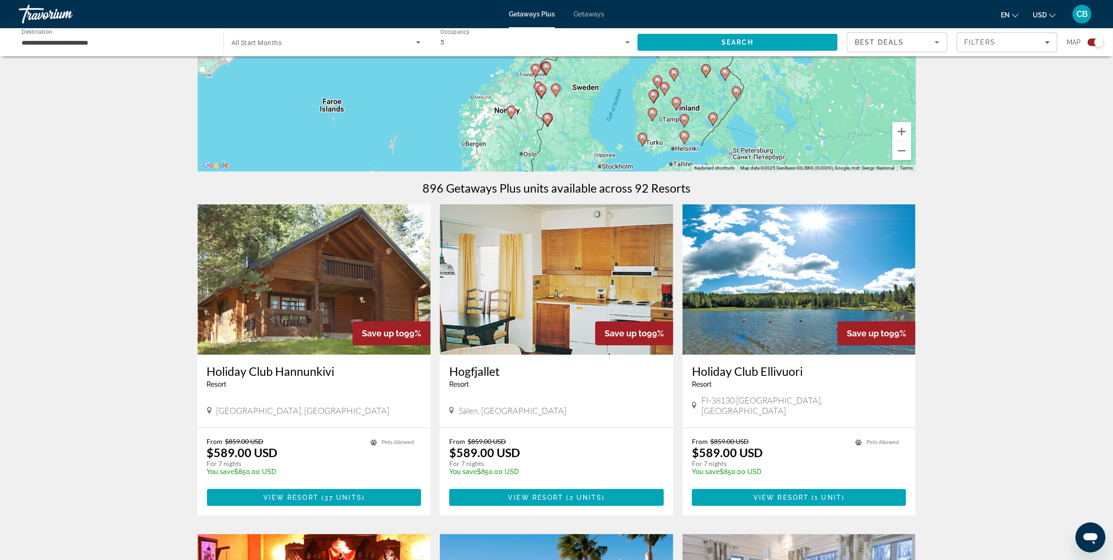
click at [775, 135] on div "To activate drag with keyboard, press Alt + Enter. Once in keyboard drag state,…" at bounding box center [557, 31] width 718 height 282
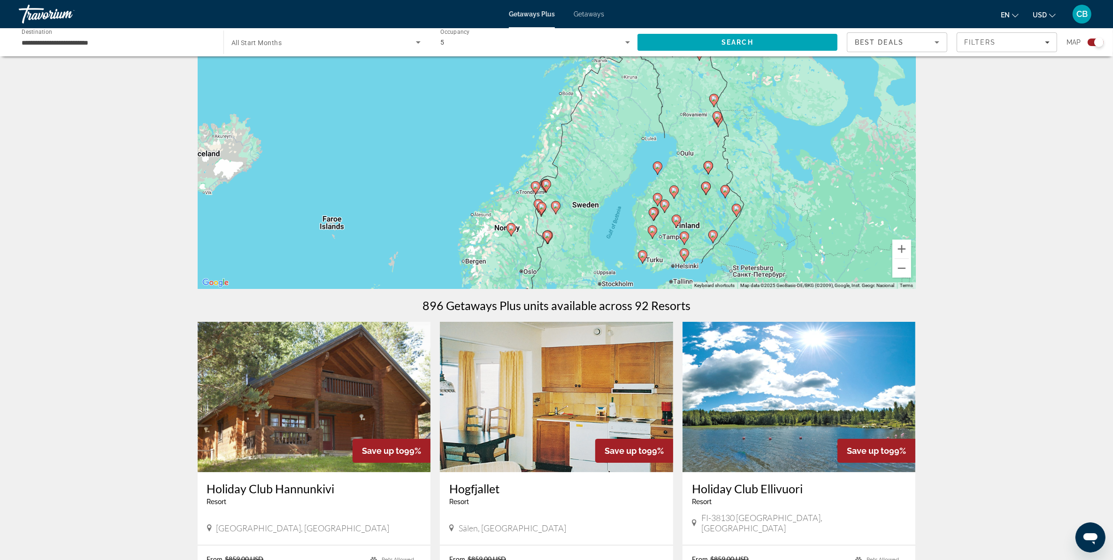
scroll to position [0, 0]
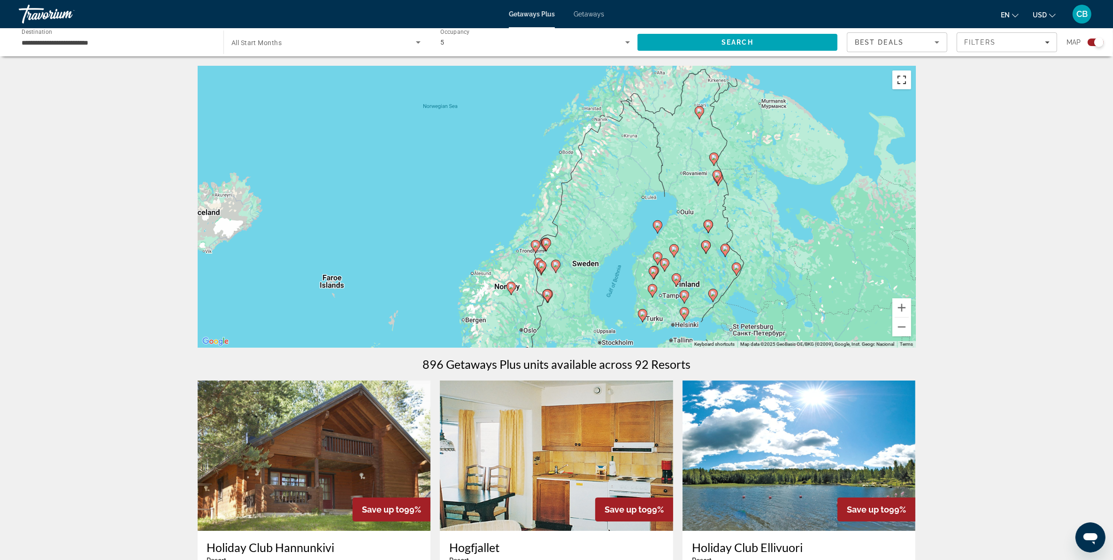
click at [897, 84] on button "Toggle fullscreen view" at bounding box center [901, 79] width 19 height 19
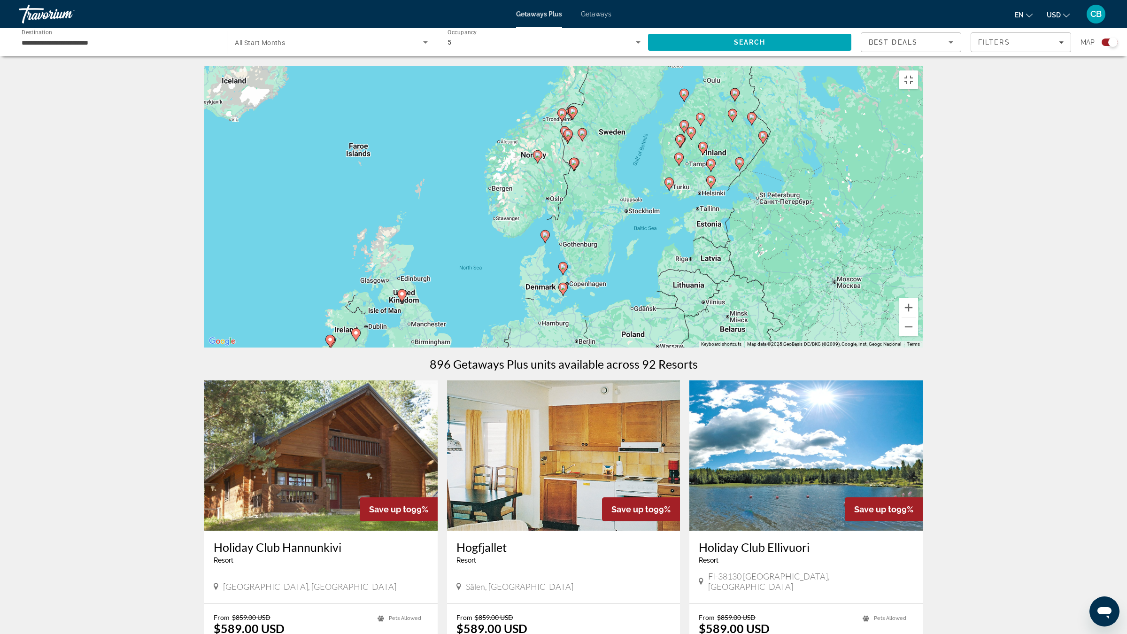
drag, startPoint x: 525, startPoint y: 543, endPoint x: 555, endPoint y: 369, distance: 176.4
click at [555, 347] on div "To activate drag with keyboard, press Alt + Enter. Once in keyboard drag state,…" at bounding box center [563, 207] width 718 height 282
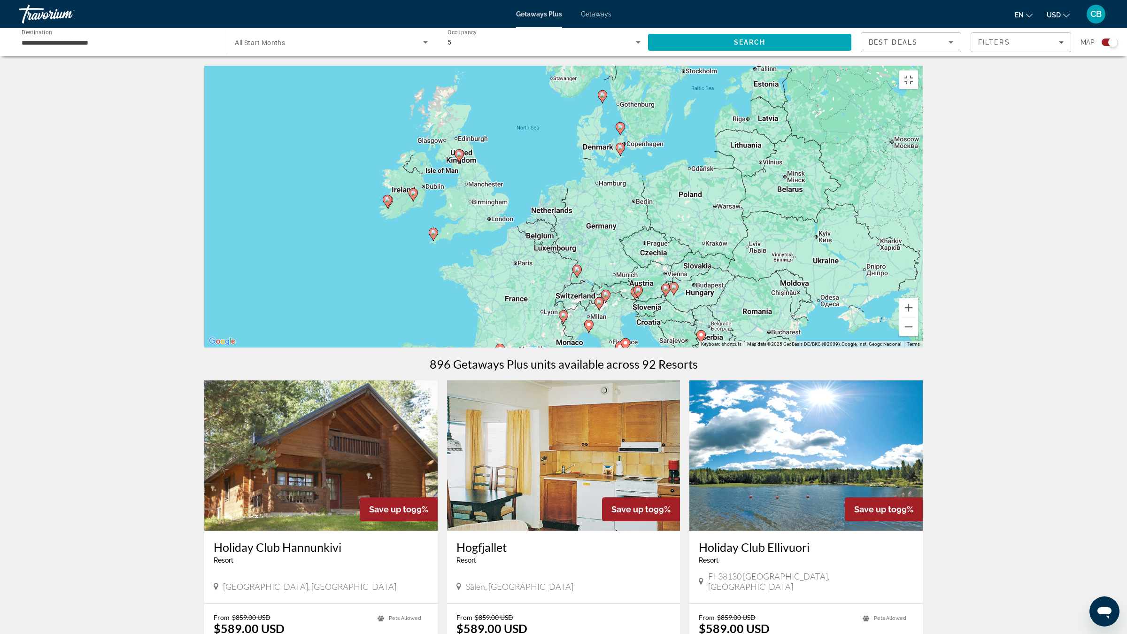
drag, startPoint x: 545, startPoint y: 433, endPoint x: 591, endPoint y: 340, distance: 102.9
click at [591, 340] on div "To activate drag with keyboard, press Alt + Enter. Once in keyboard drag state,…" at bounding box center [563, 207] width 718 height 282
click at [559, 336] on div "To activate drag with keyboard, press Alt + Enter. Once in keyboard drag state,…" at bounding box center [563, 207] width 718 height 282
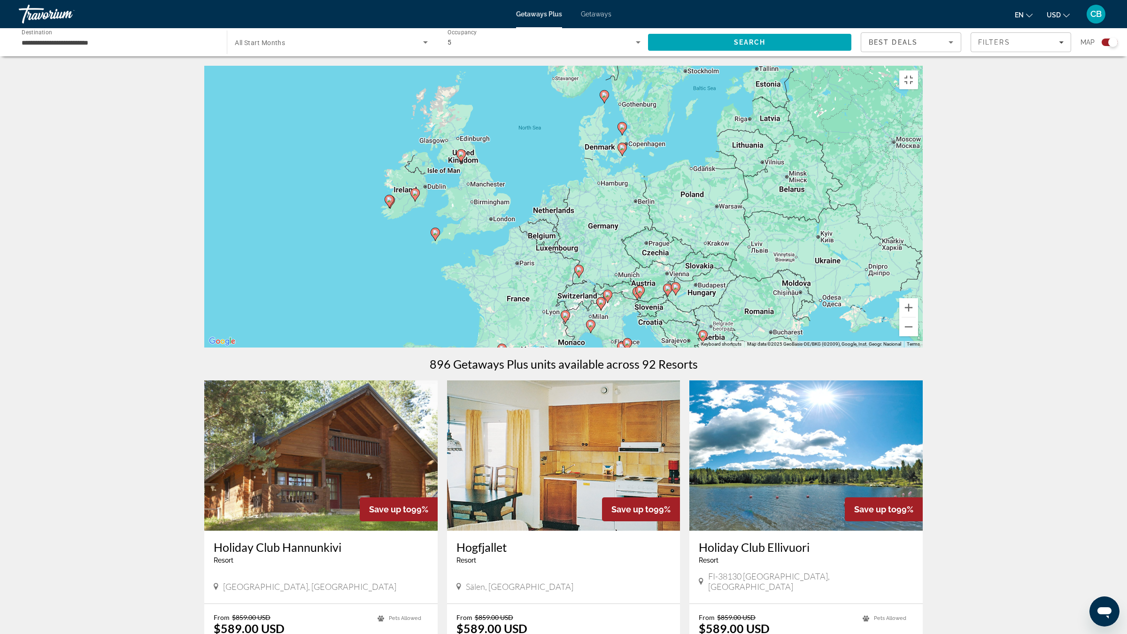
click at [559, 336] on div "To activate drag with keyboard, press Alt + Enter. Once in keyboard drag state,…" at bounding box center [563, 207] width 718 height 282
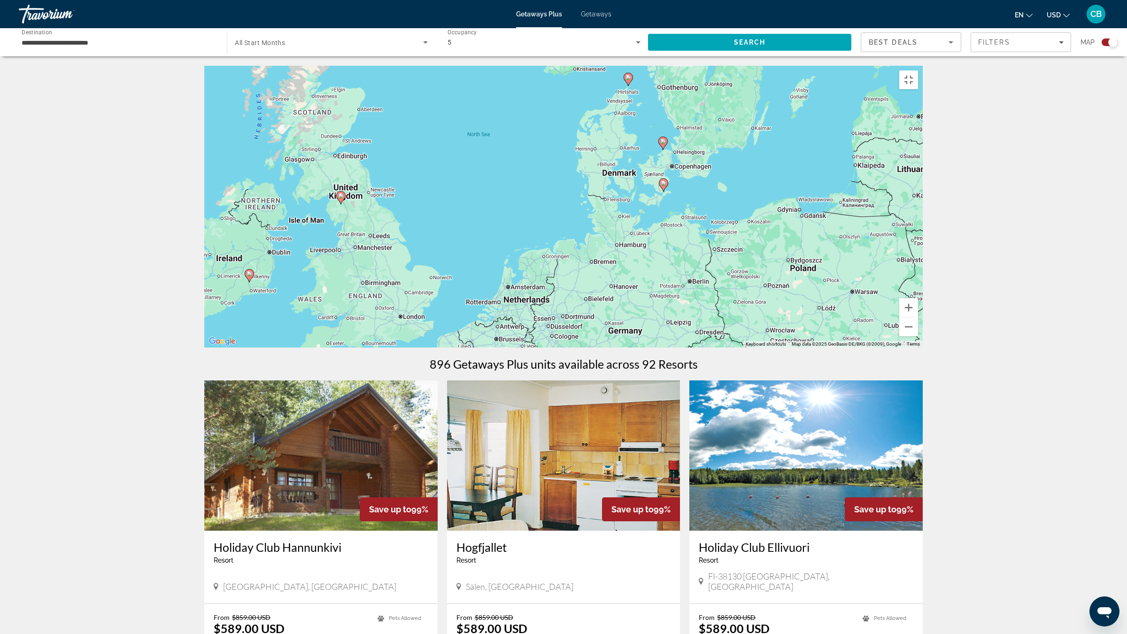
drag, startPoint x: 680, startPoint y: 161, endPoint x: 659, endPoint y: 267, distance: 107.7
click at [659, 267] on div "To activate drag with keyboard, press Alt + Enter. Once in keyboard drag state,…" at bounding box center [563, 207] width 718 height 282
click at [663, 149] on icon "Main content" at bounding box center [663, 143] width 8 height 12
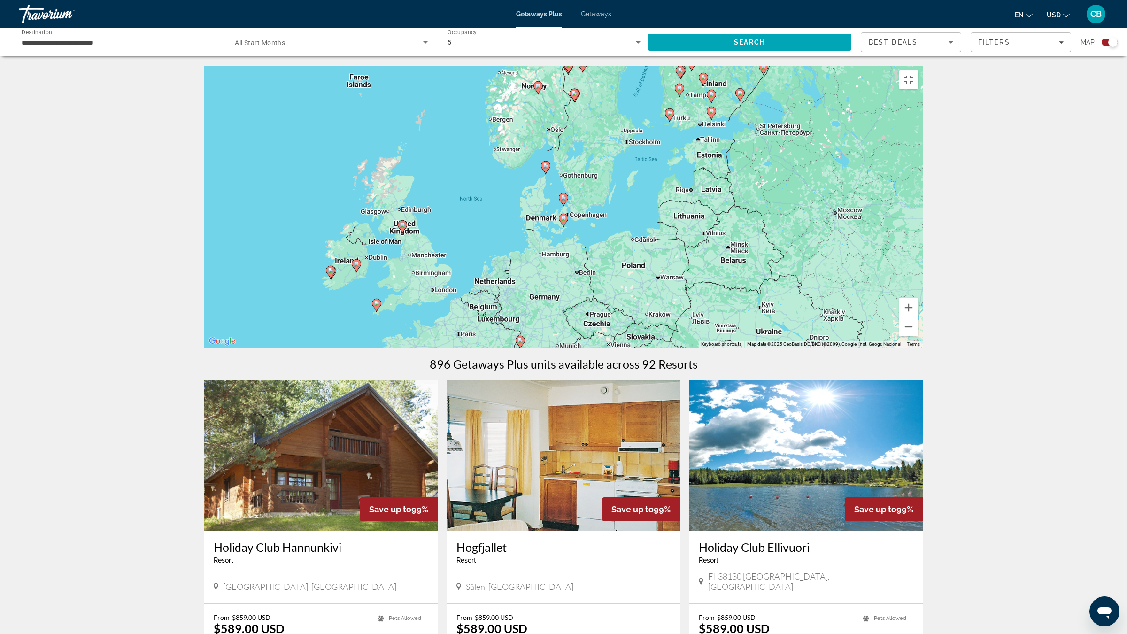
click at [564, 226] on icon "Main content" at bounding box center [563, 220] width 8 height 12
type input "**********"
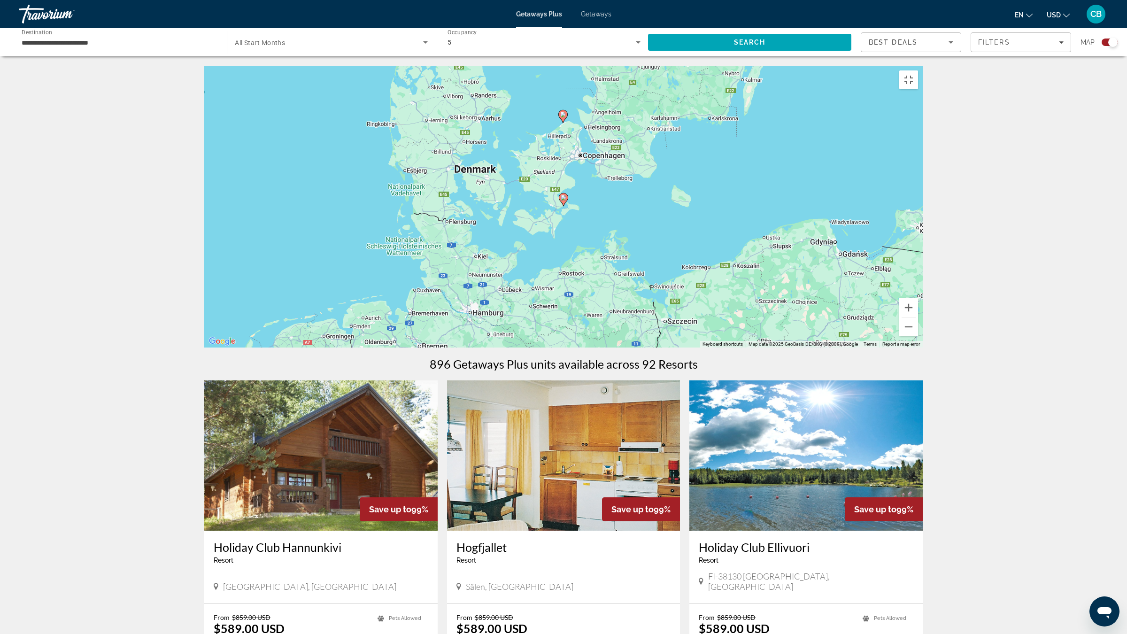
click at [561, 200] on image "Main content" at bounding box center [564, 198] width 6 height 6
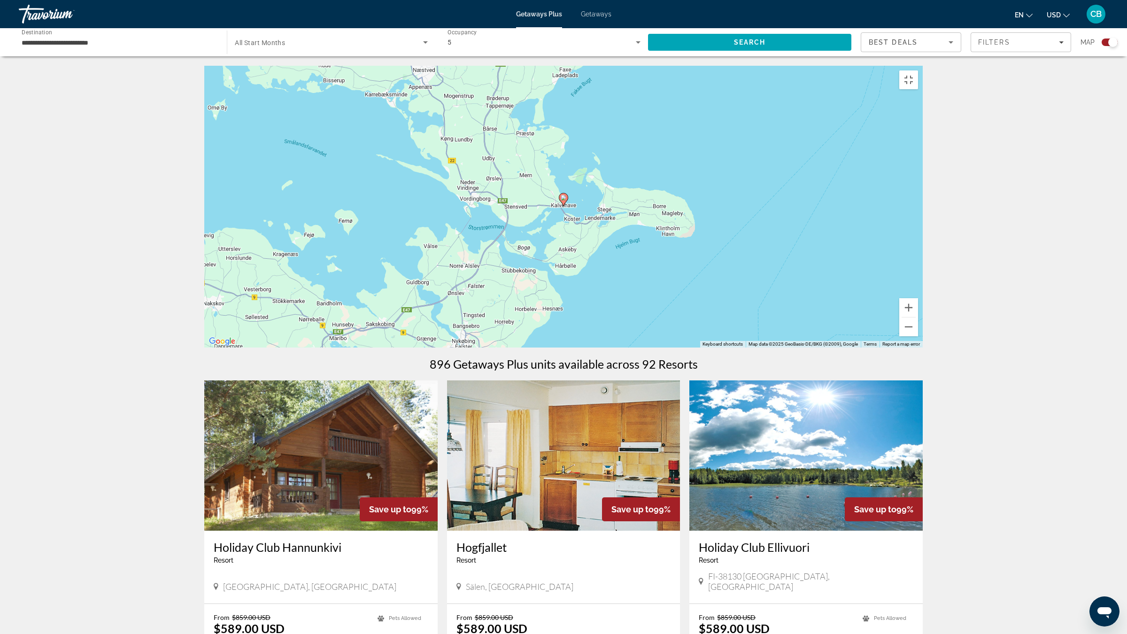
click at [566, 207] on gmp-advanced-marker "Main content" at bounding box center [563, 199] width 9 height 14
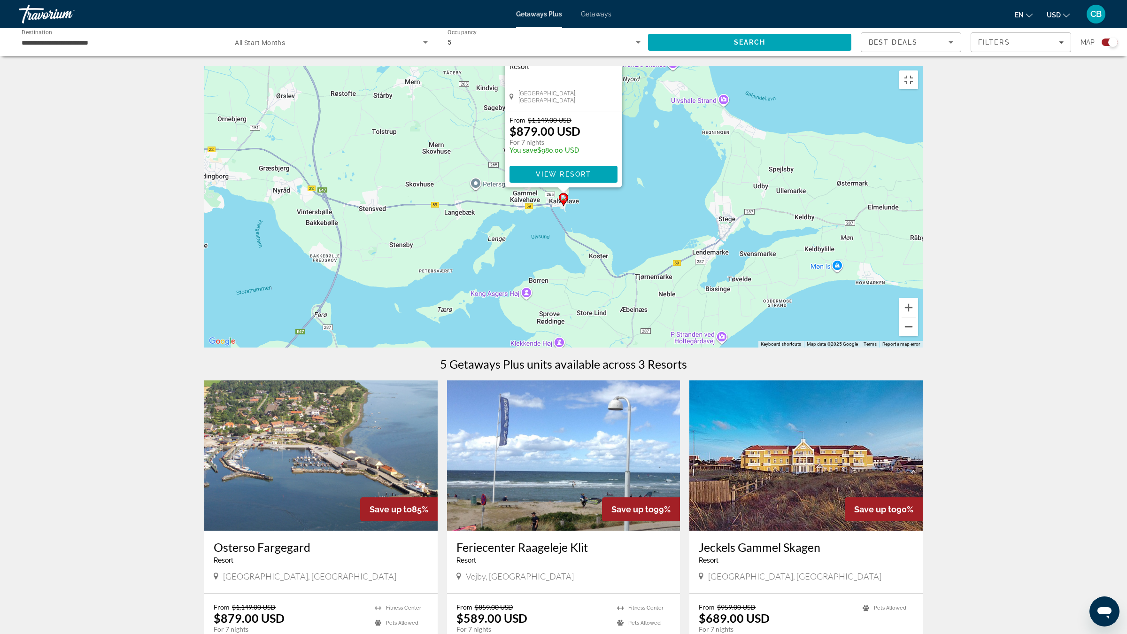
click at [897, 336] on button "Zoom out" at bounding box center [908, 326] width 19 height 19
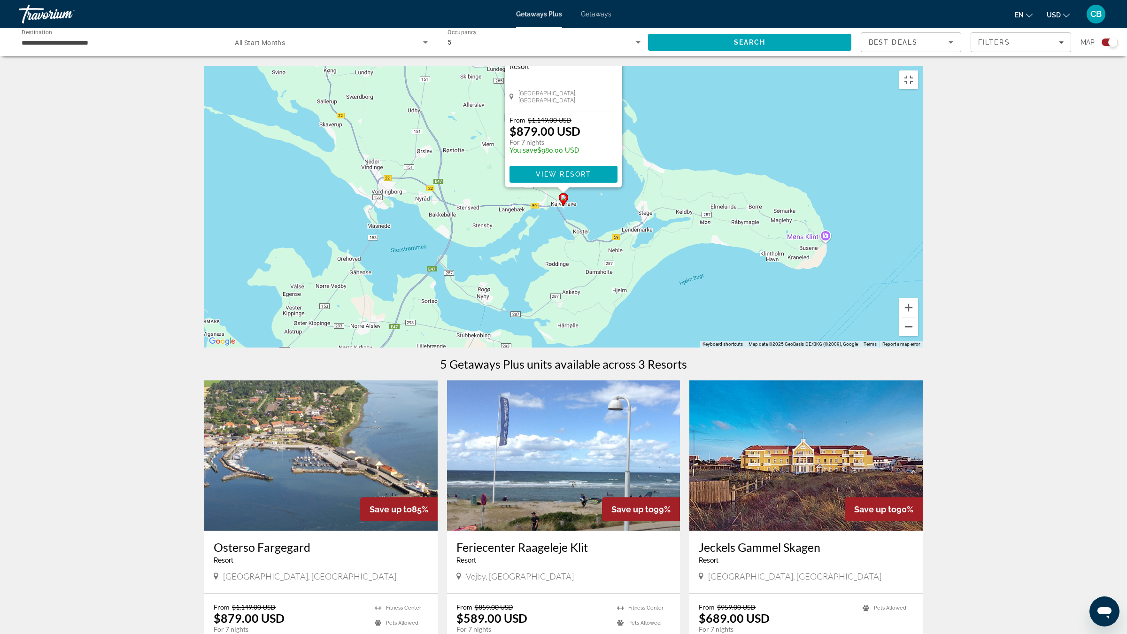
click at [897, 336] on button "Zoom out" at bounding box center [908, 326] width 19 height 19
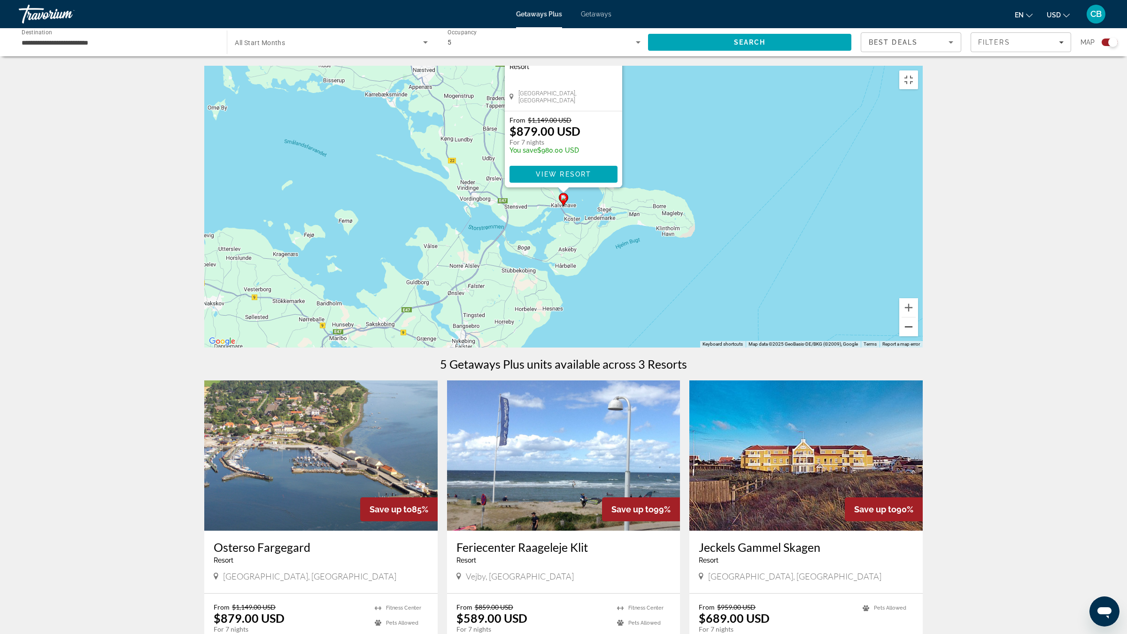
click at [897, 336] on button "Zoom out" at bounding box center [908, 326] width 19 height 19
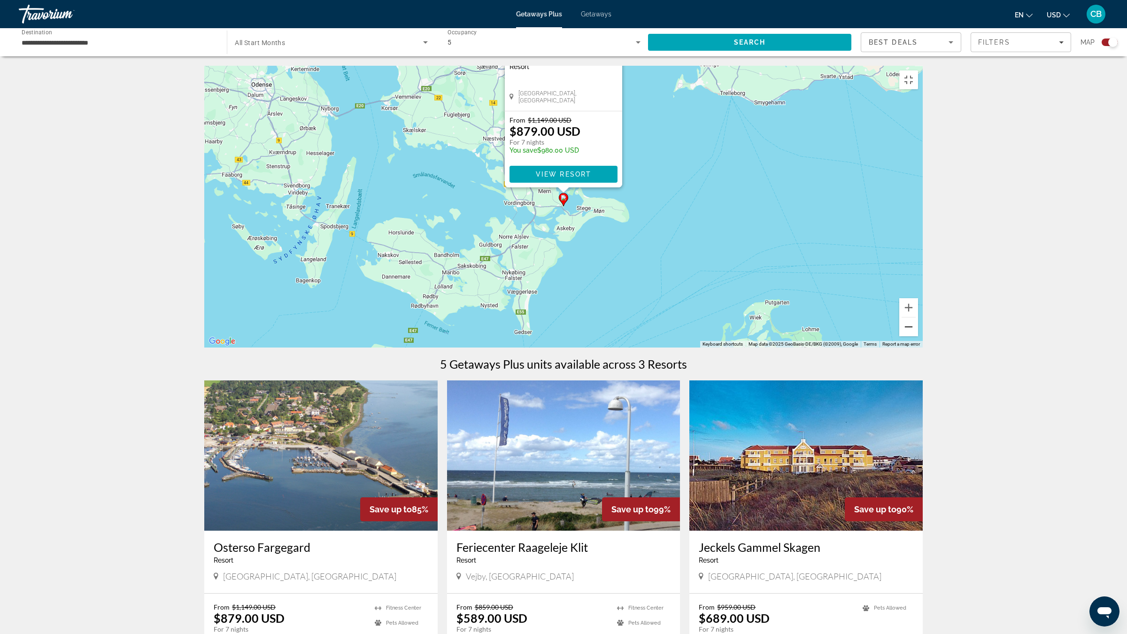
click at [897, 336] on button "Zoom out" at bounding box center [908, 326] width 19 height 19
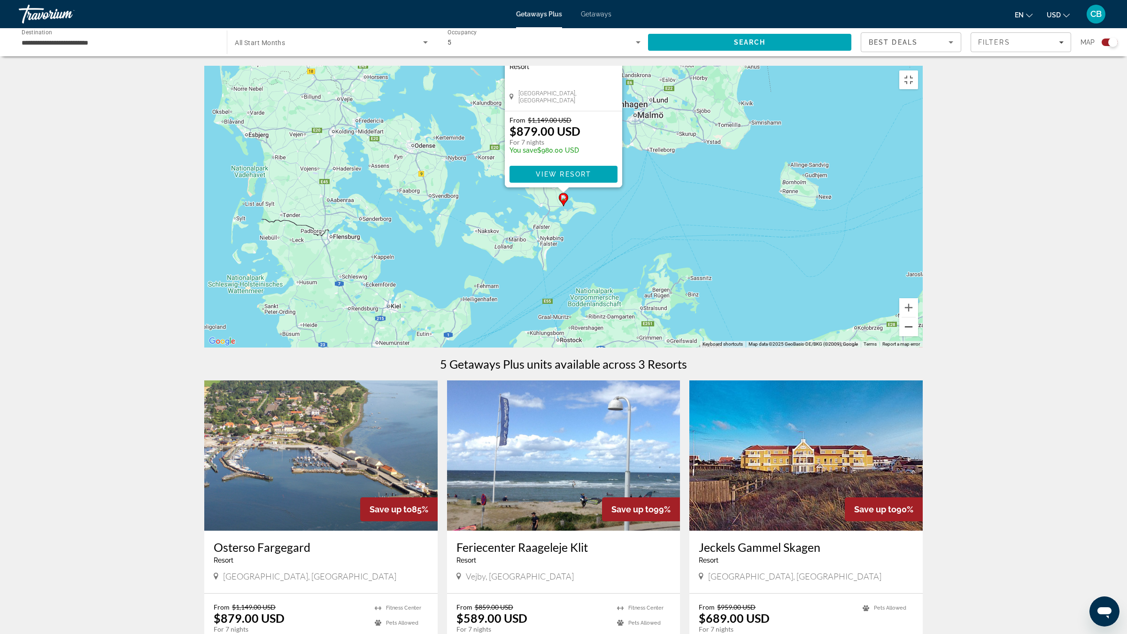
click at [897, 336] on button "Zoom out" at bounding box center [908, 326] width 19 height 19
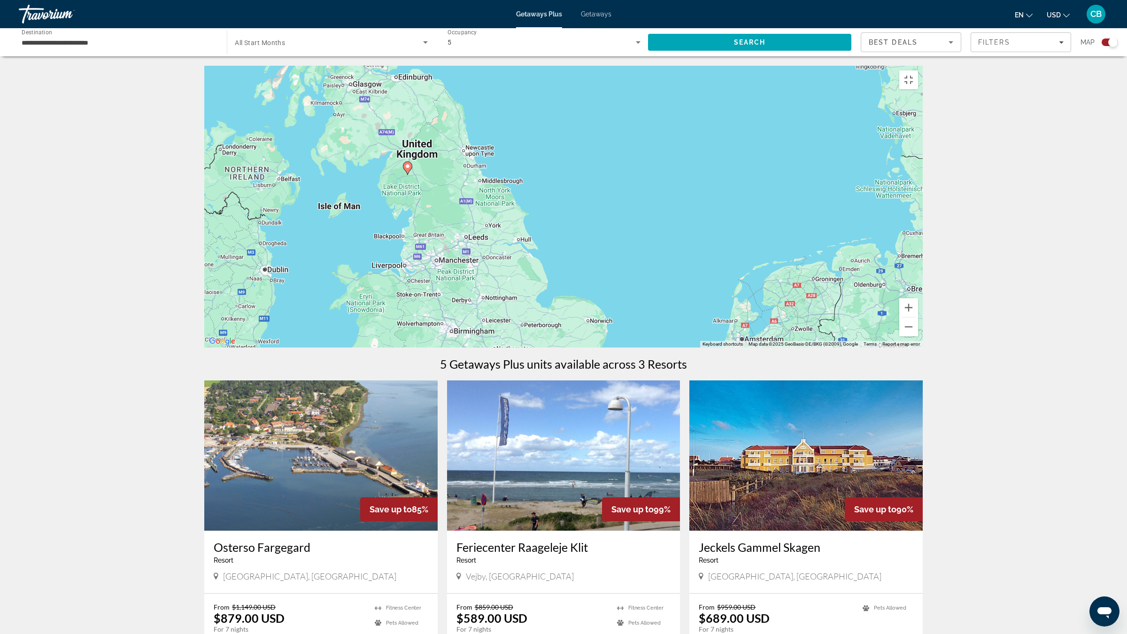
drag, startPoint x: 342, startPoint y: 364, endPoint x: 831, endPoint y: 306, distance: 492.6
click at [831, 306] on div "To activate drag with keyboard, press Alt + Enter. Once in keyboard drag state,…" at bounding box center [563, 207] width 718 height 282
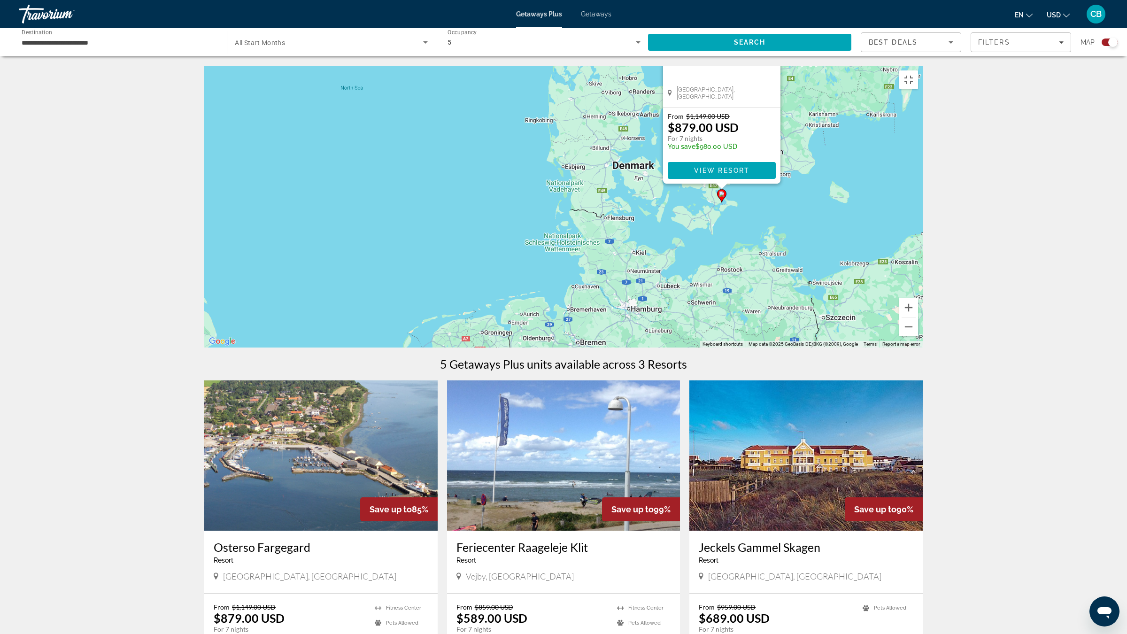
drag, startPoint x: 792, startPoint y: 296, endPoint x: 459, endPoint y: 350, distance: 337.1
click at [459, 347] on div "To activate drag with keyboard, press Alt + Enter. Once in keyboard drag state,…" at bounding box center [563, 207] width 718 height 282
click at [575, 120] on div "To activate drag with keyboard, press Alt + Enter. Once in keyboard drag state,…" at bounding box center [563, 207] width 718 height 282
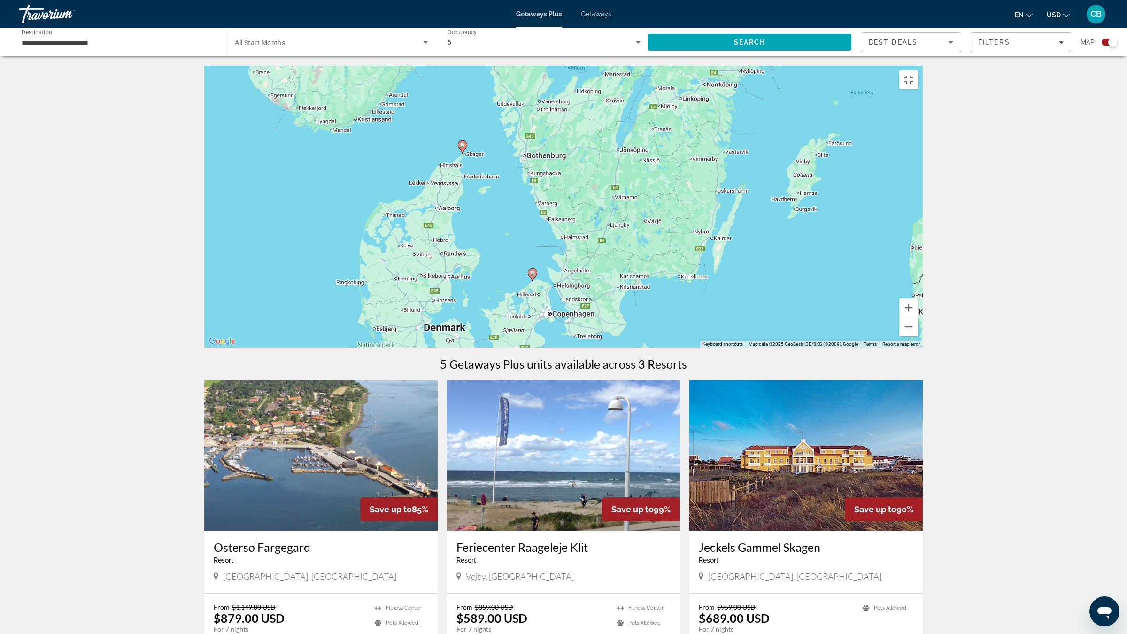
drag, startPoint x: 823, startPoint y: 190, endPoint x: 632, endPoint y: 355, distance: 251.9
click at [632, 347] on div "To activate drag with keyboard, press Alt + Enter. Once in keyboard drag state,…" at bounding box center [563, 207] width 718 height 282
click at [897, 336] on button "Zoom out" at bounding box center [908, 326] width 19 height 19
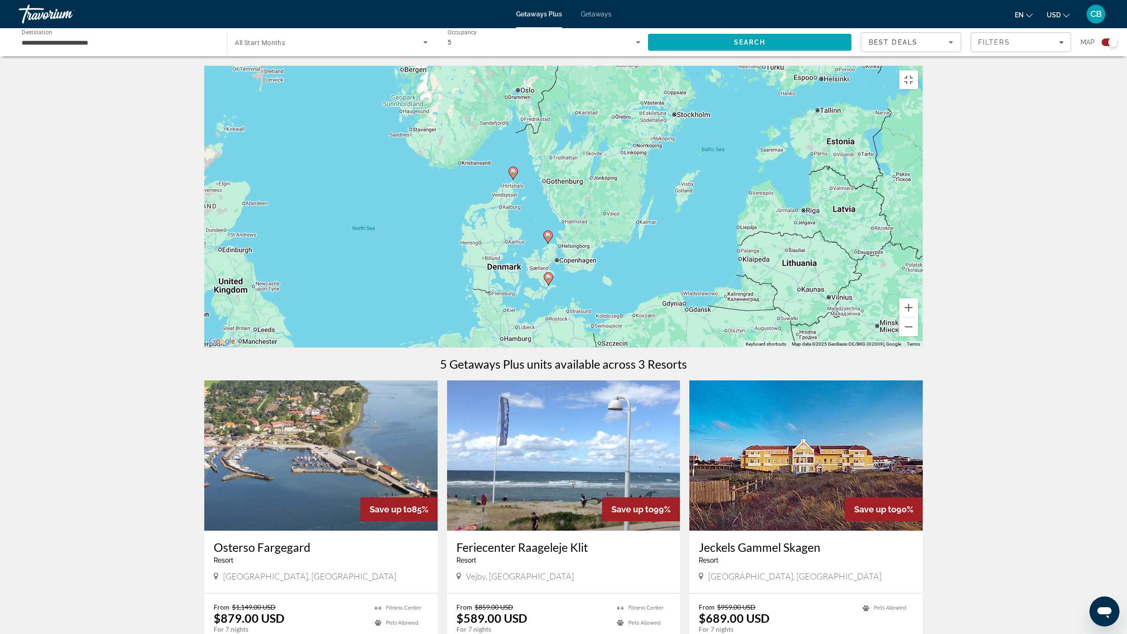
click at [548, 238] on image "Main content" at bounding box center [548, 235] width 6 height 6
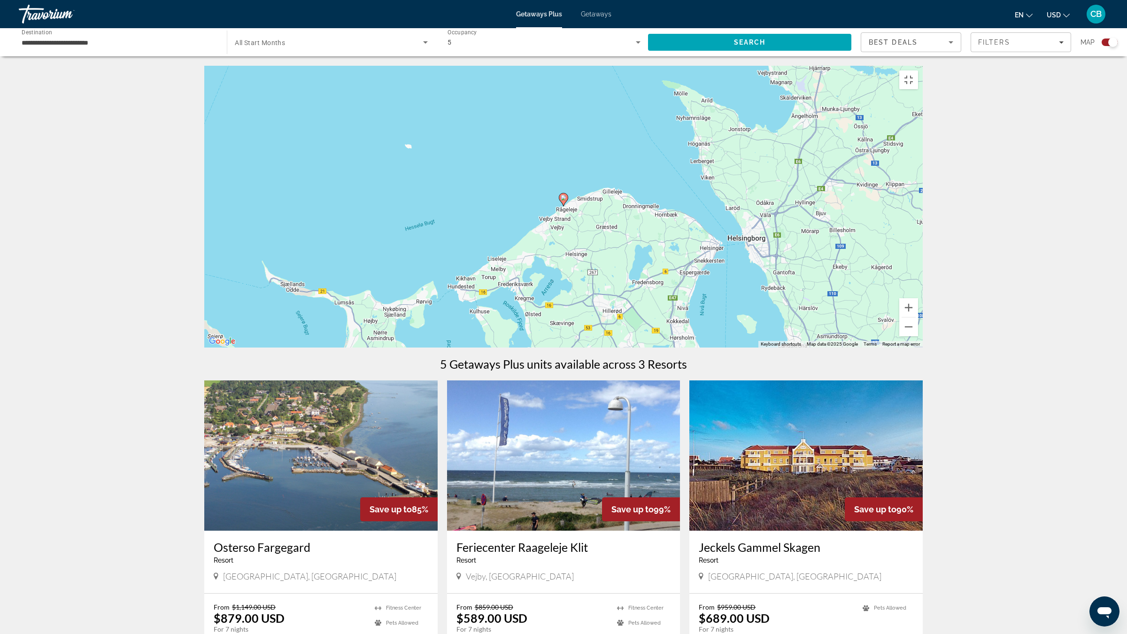
click at [562, 200] on image "Main content" at bounding box center [564, 198] width 6 height 6
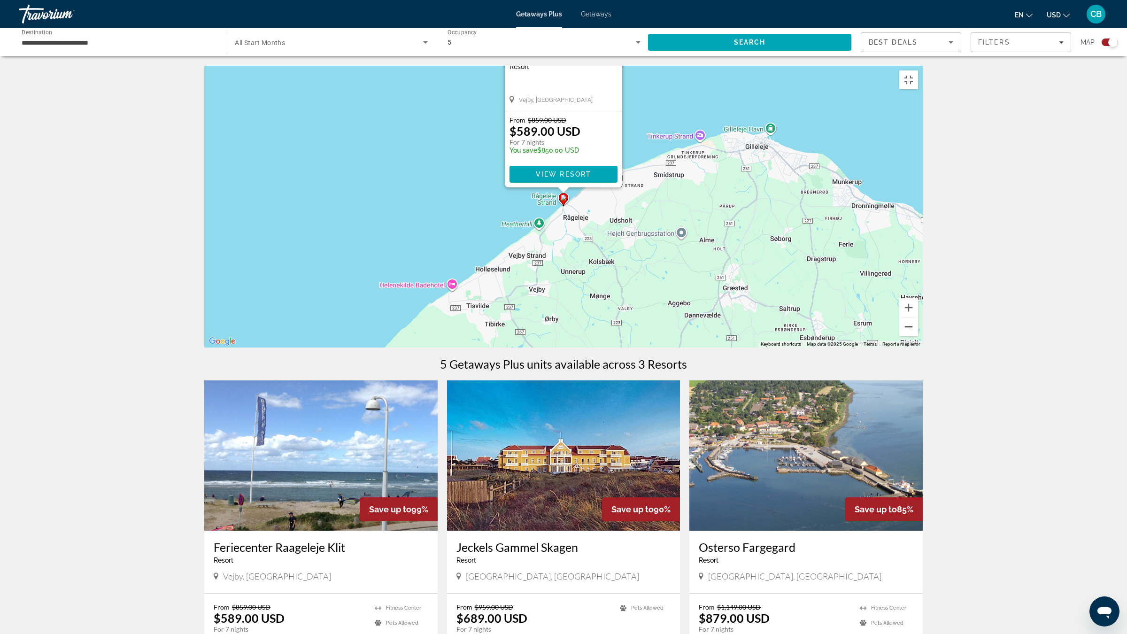
click at [897, 336] on button "Zoom out" at bounding box center [908, 326] width 19 height 19
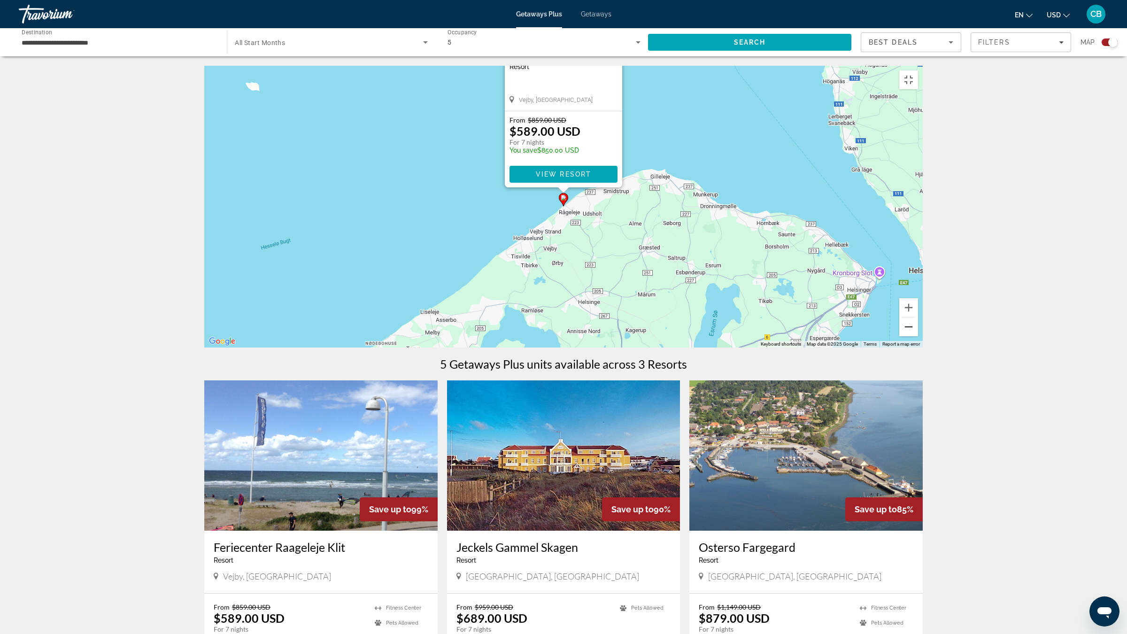
click at [897, 336] on button "Zoom out" at bounding box center [908, 326] width 19 height 19
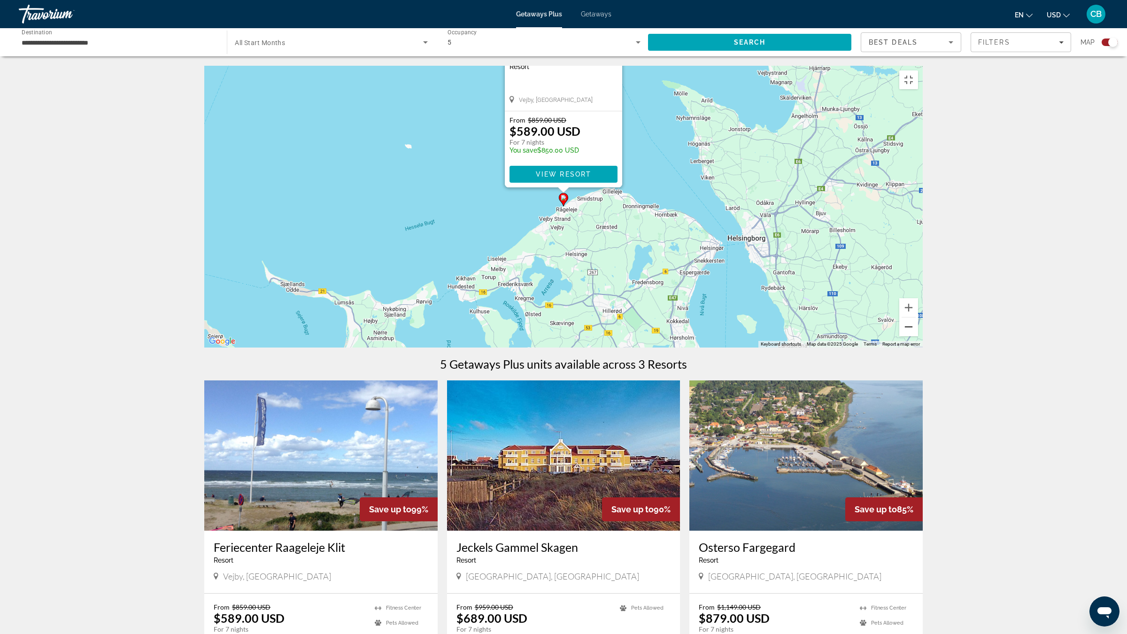
click at [897, 336] on button "Zoom out" at bounding box center [908, 326] width 19 height 19
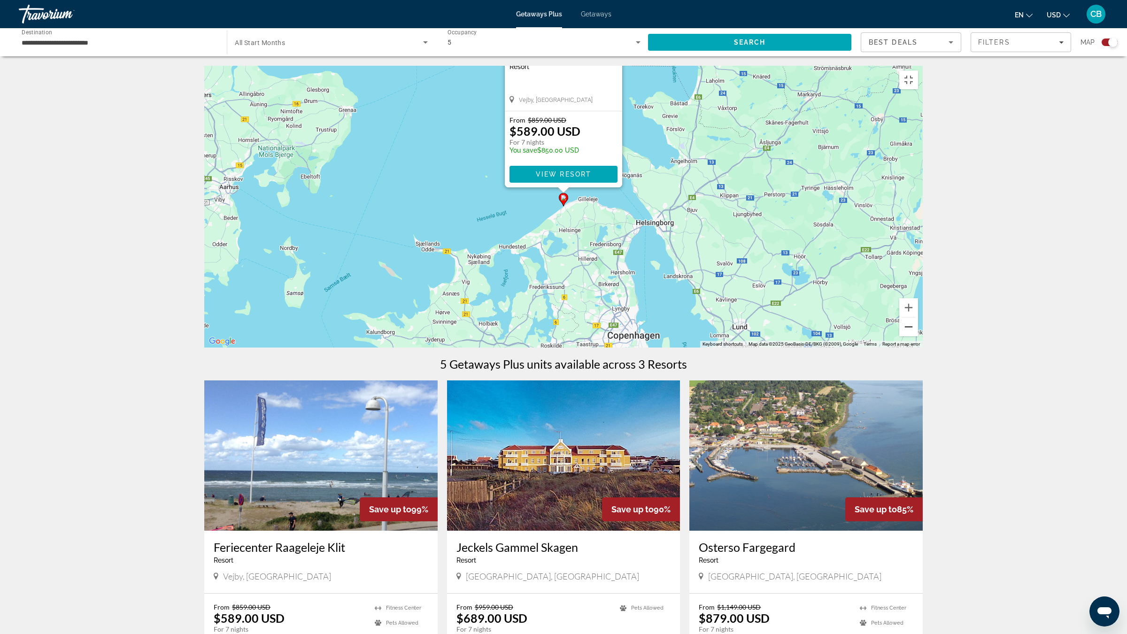
click at [897, 336] on button "Zoom out" at bounding box center [908, 326] width 19 height 19
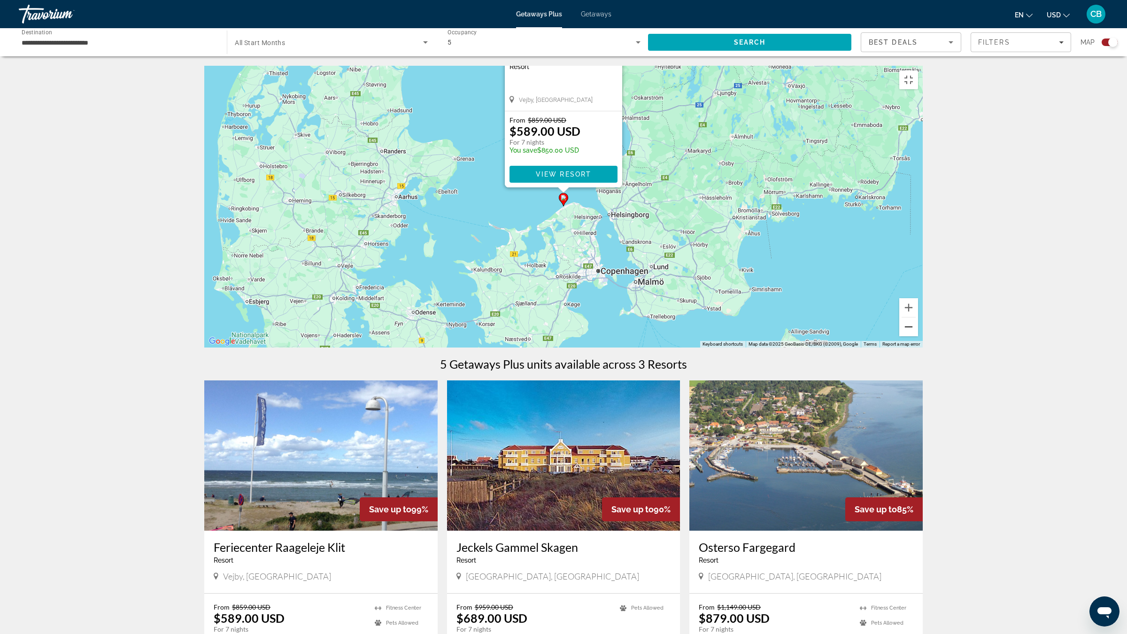
click at [897, 336] on button "Zoom out" at bounding box center [908, 326] width 19 height 19
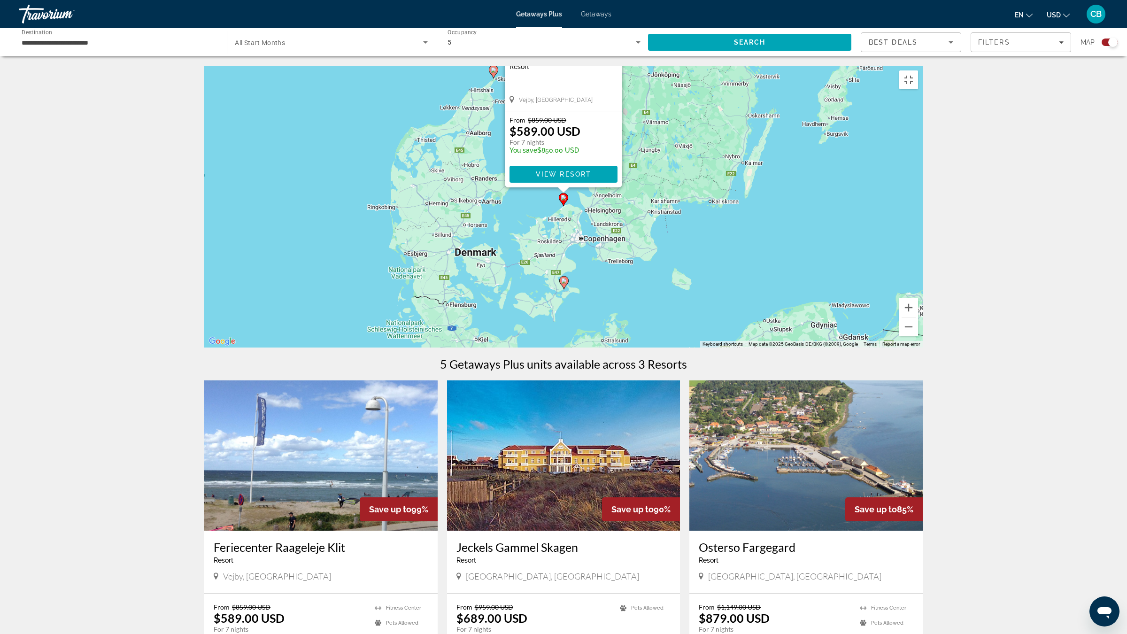
click at [834, 239] on div "To activate drag with keyboard, press Alt + Enter. Once in keyboard drag state,…" at bounding box center [563, 207] width 718 height 282
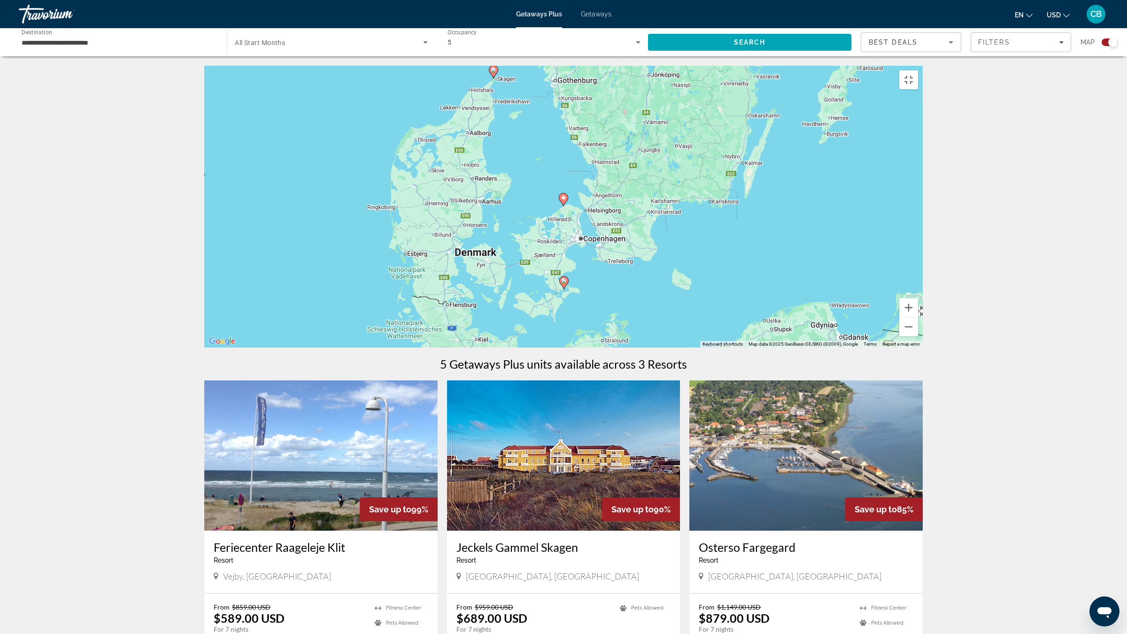
drag, startPoint x: 752, startPoint y: 191, endPoint x: 746, endPoint y: 267, distance: 76.3
click at [746, 267] on div "To activate drag with keyboard, press Alt + Enter. Once in keyboard drag state,…" at bounding box center [563, 207] width 718 height 282
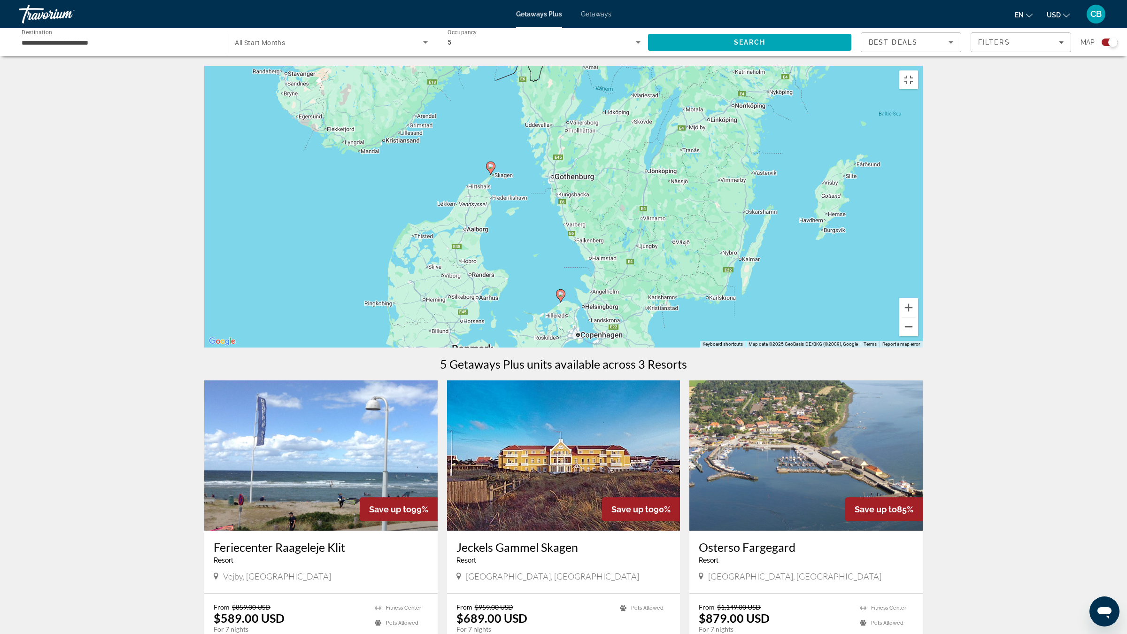
click at [897, 336] on button "Zoom out" at bounding box center [908, 326] width 19 height 19
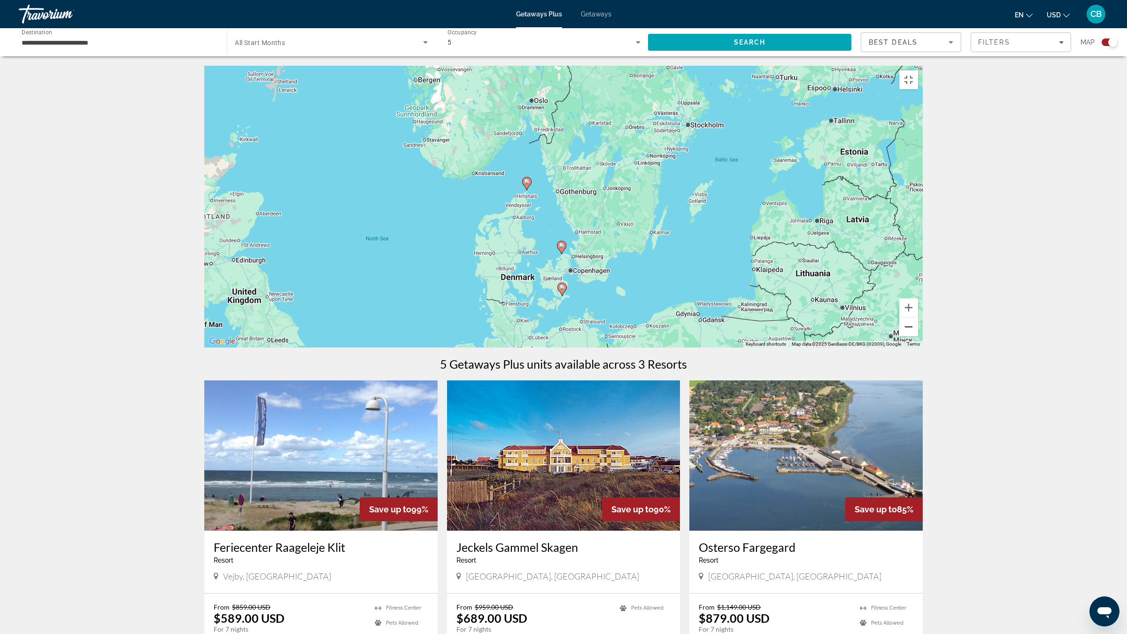
click at [897, 336] on button "Zoom out" at bounding box center [908, 326] width 19 height 19
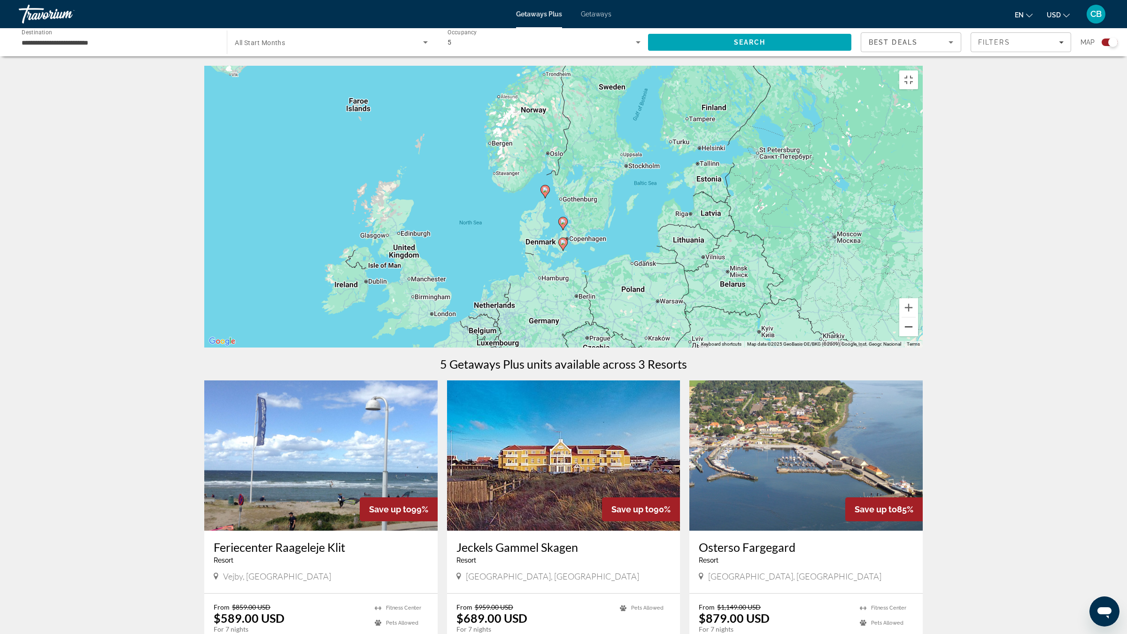
click at [897, 336] on button "Zoom out" at bounding box center [908, 326] width 19 height 19
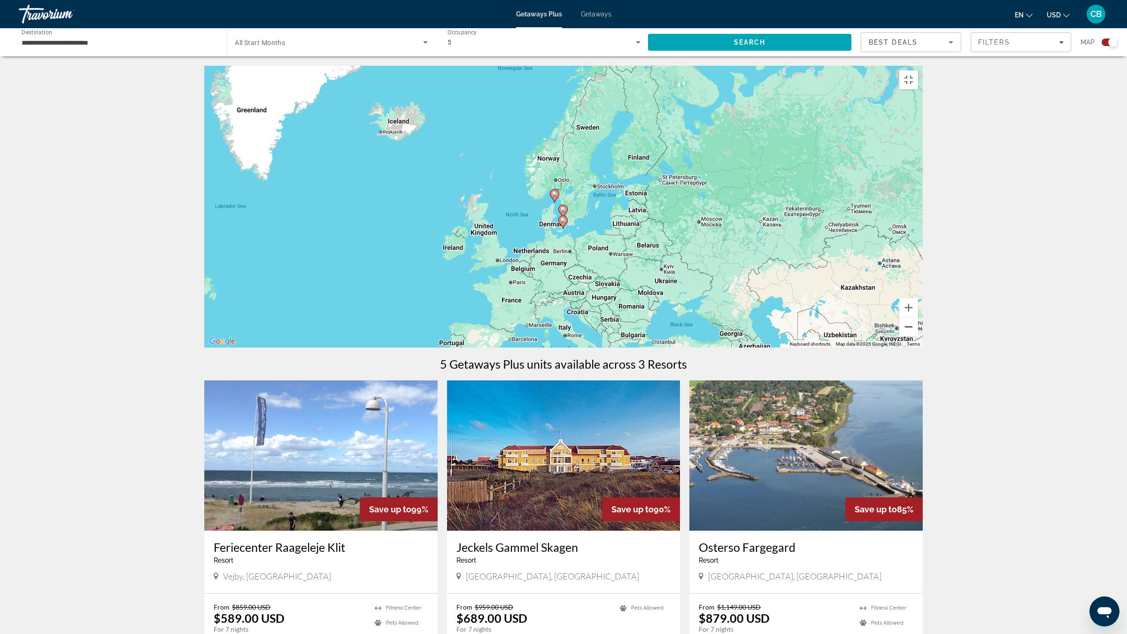
click at [897, 336] on button "Zoom out" at bounding box center [908, 326] width 19 height 19
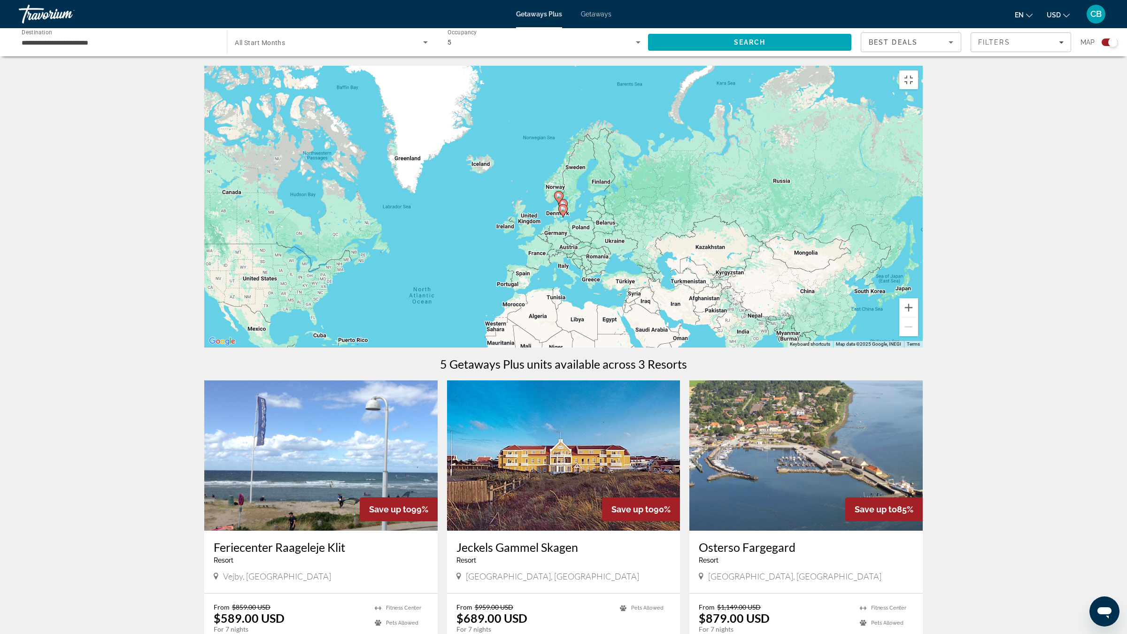
click at [496, 186] on div "To activate drag with keyboard, press Alt + Enter. Once in keyboard drag state,…" at bounding box center [563, 207] width 718 height 282
click at [519, 228] on div "To activate drag with keyboard, press Alt + Enter. Once in keyboard drag state,…" at bounding box center [563, 207] width 718 height 282
click at [523, 347] on div "To activate drag with keyboard, press Alt + Enter. Once in keyboard drag state,…" at bounding box center [563, 207] width 718 height 282
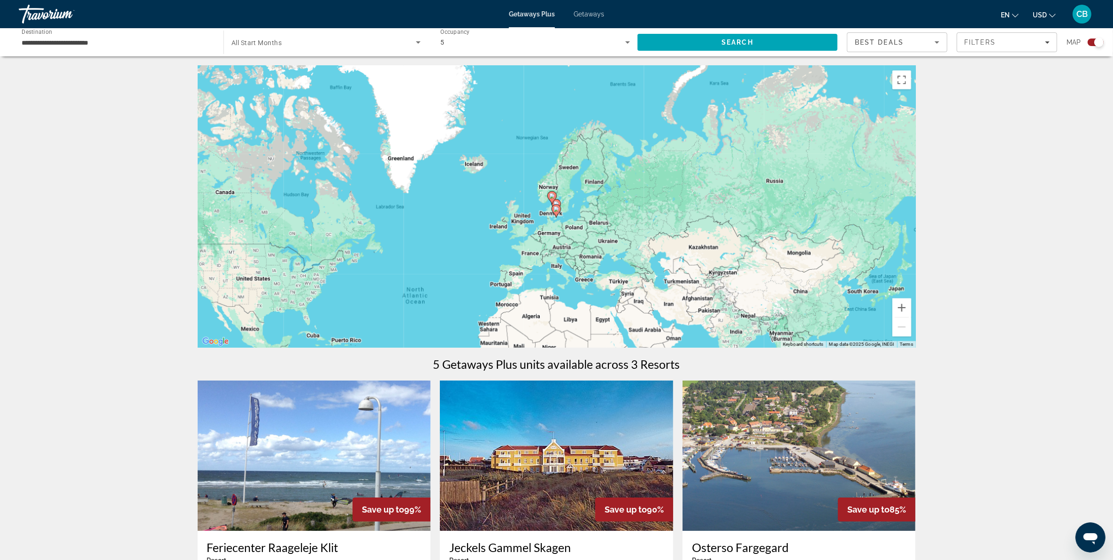
click at [124, 33] on div "**********" at bounding box center [117, 42] width 190 height 27
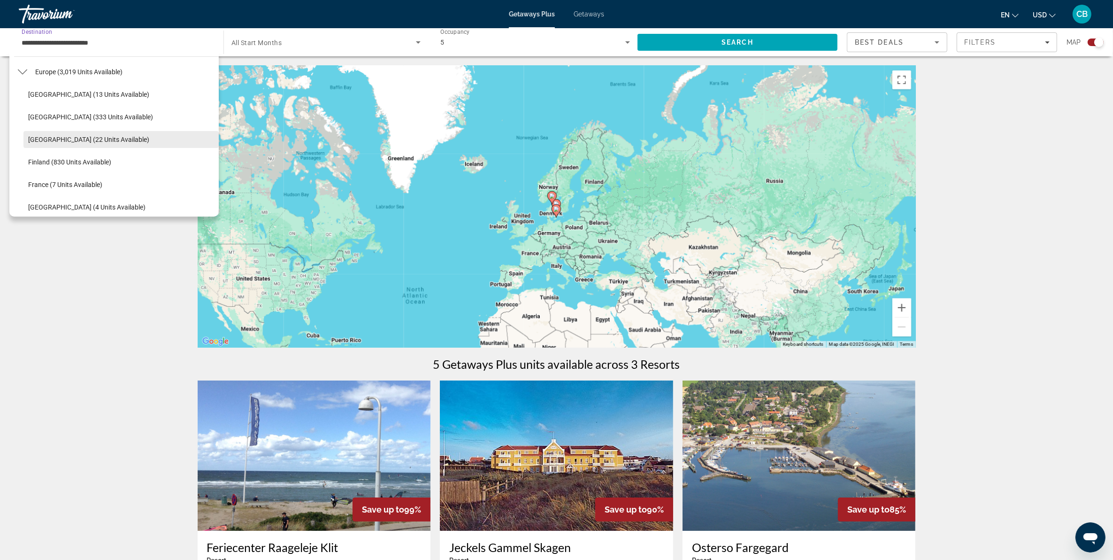
scroll to position [182, 0]
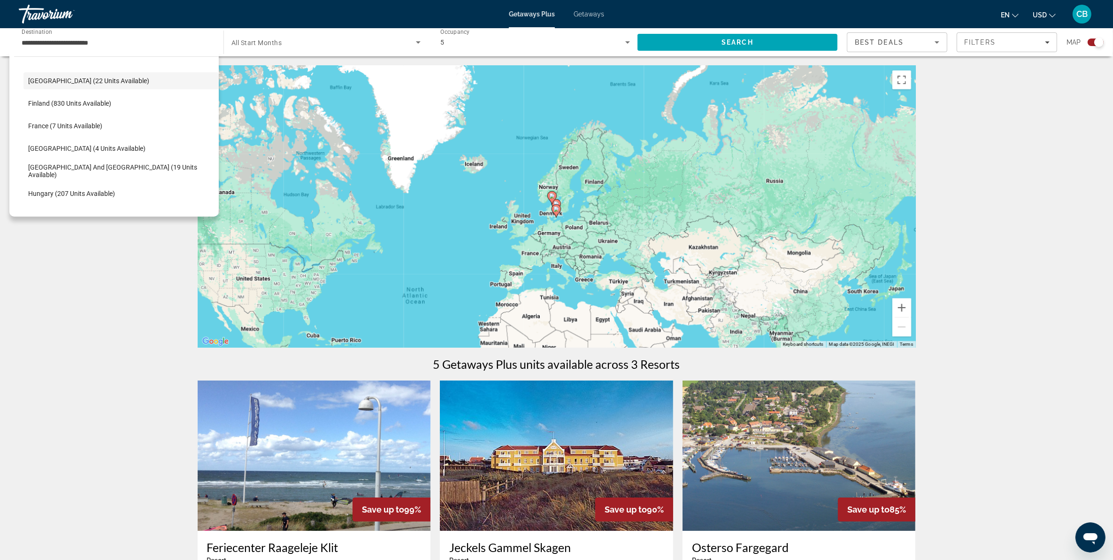
click at [551, 251] on div "To activate drag with keyboard, press Alt + Enter. Once in keyboard drag state,…" at bounding box center [557, 207] width 718 height 282
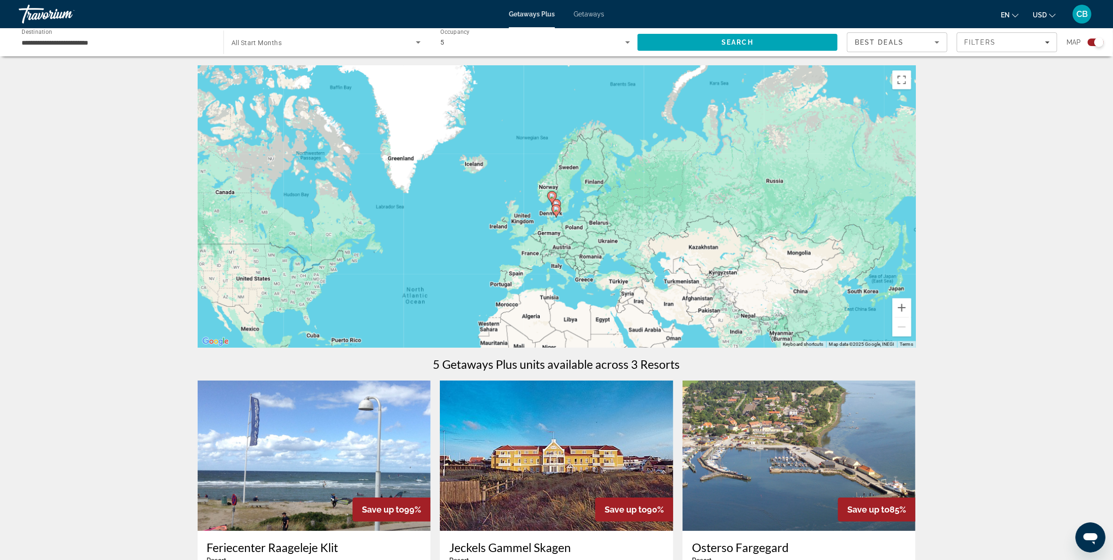
click at [550, 238] on div "To activate drag with keyboard, press Alt + Enter. Once in keyboard drag state,…" at bounding box center [557, 207] width 718 height 282
click at [897, 315] on button "Zoom in" at bounding box center [901, 307] width 19 height 19
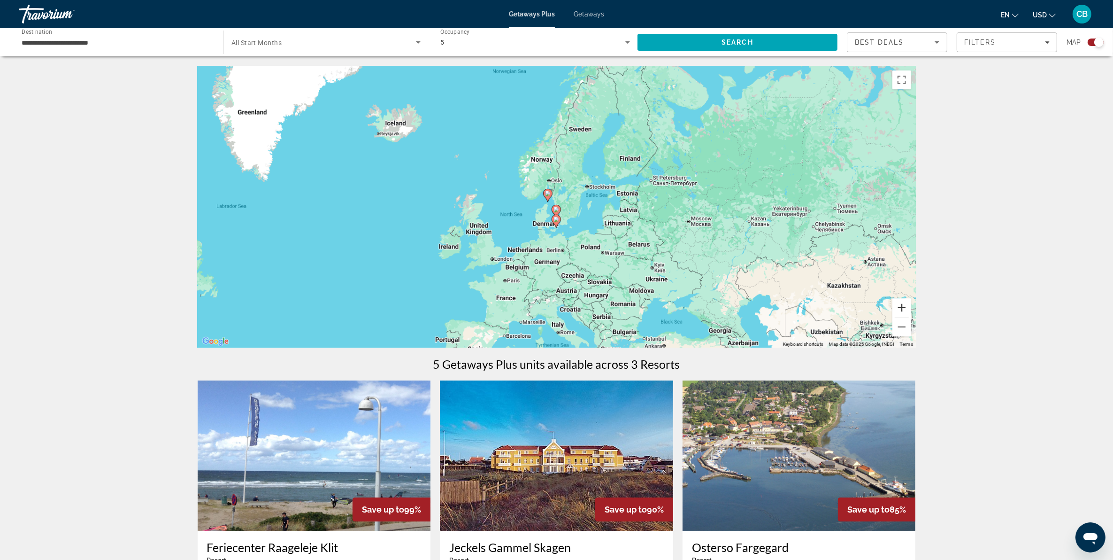
click at [897, 315] on button "Zoom in" at bounding box center [901, 307] width 19 height 19
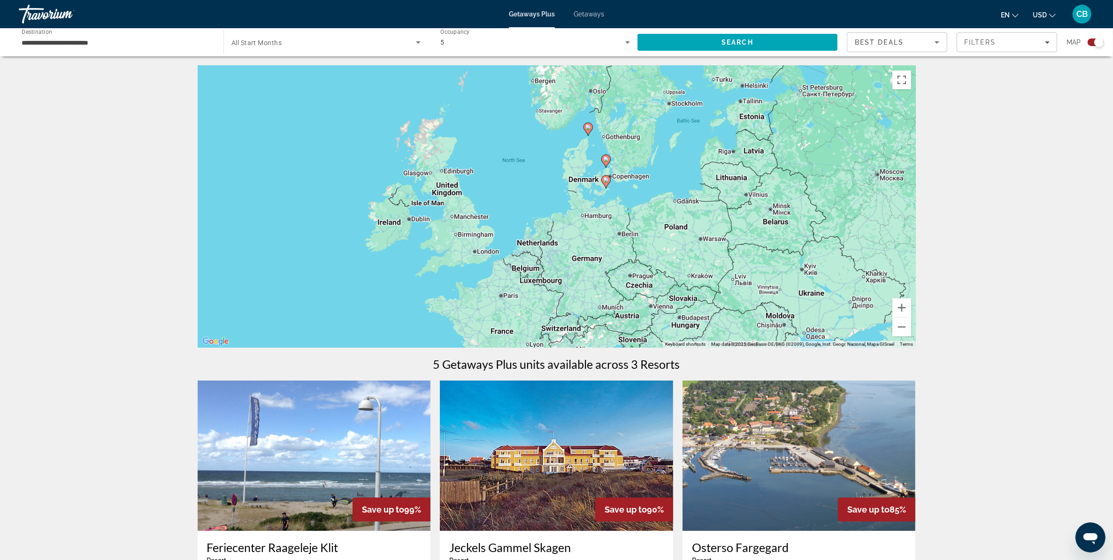
drag, startPoint x: 475, startPoint y: 323, endPoint x: 526, endPoint y: 260, distance: 81.5
click at [526, 260] on div "To activate drag with keyboard, press Alt + Enter. Once in keyboard drag state,…" at bounding box center [557, 207] width 718 height 282
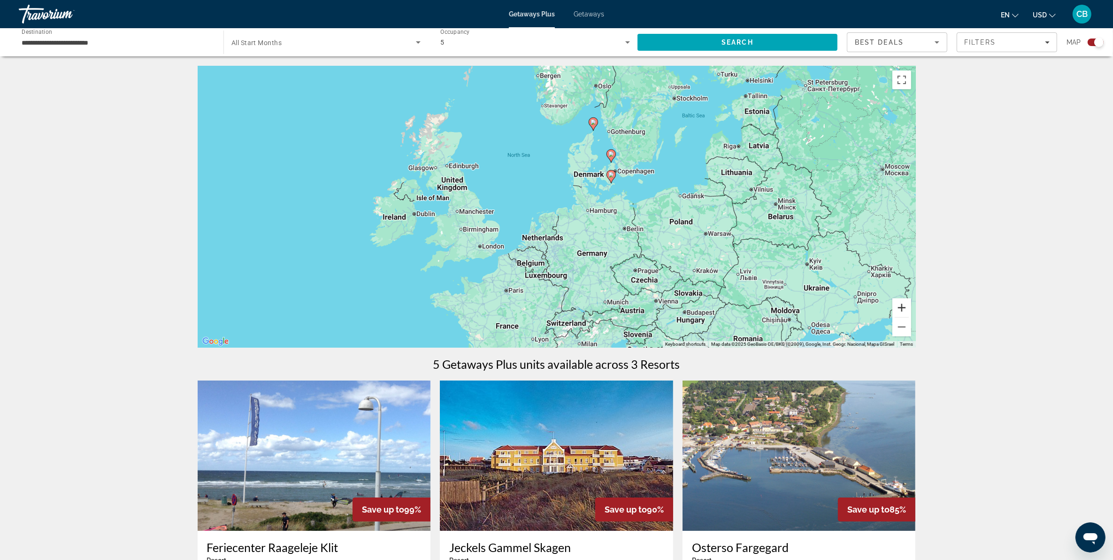
click at [897, 314] on button "Zoom in" at bounding box center [901, 307] width 19 height 19
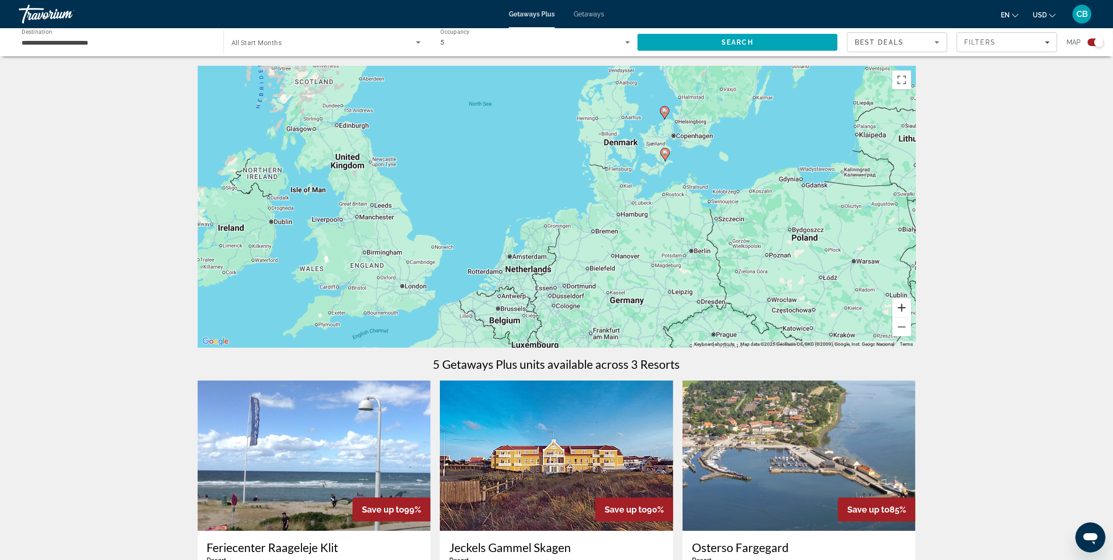
click at [897, 314] on button "Zoom in" at bounding box center [901, 307] width 19 height 19
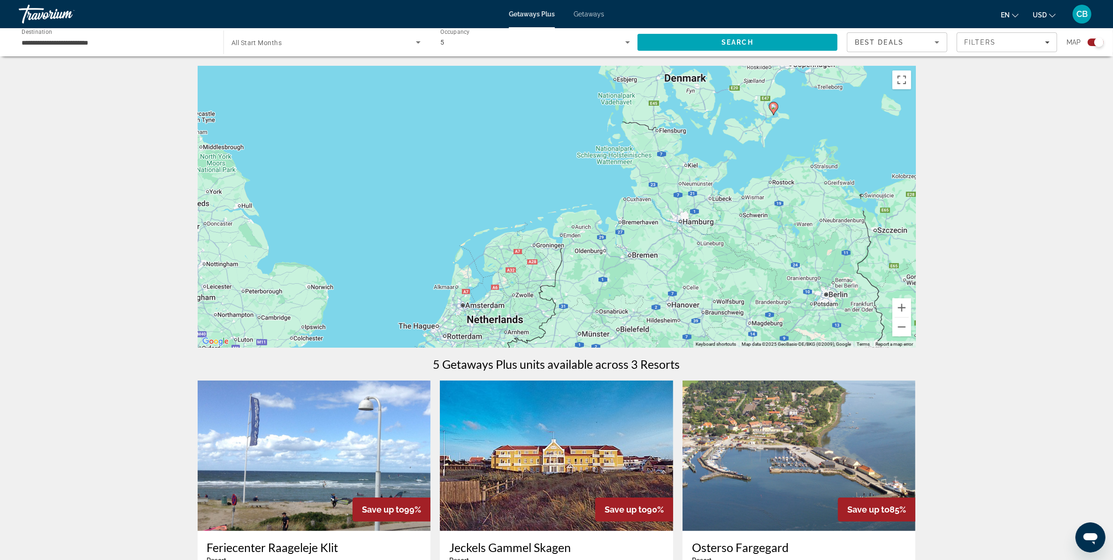
click at [464, 308] on div "To activate drag with keyboard, press Alt + Enter. Once in keyboard drag state,…" at bounding box center [557, 207] width 718 height 282
click at [468, 309] on div "To activate drag with keyboard, press Alt + Enter. Once in keyboard drag state,…" at bounding box center [557, 207] width 718 height 282
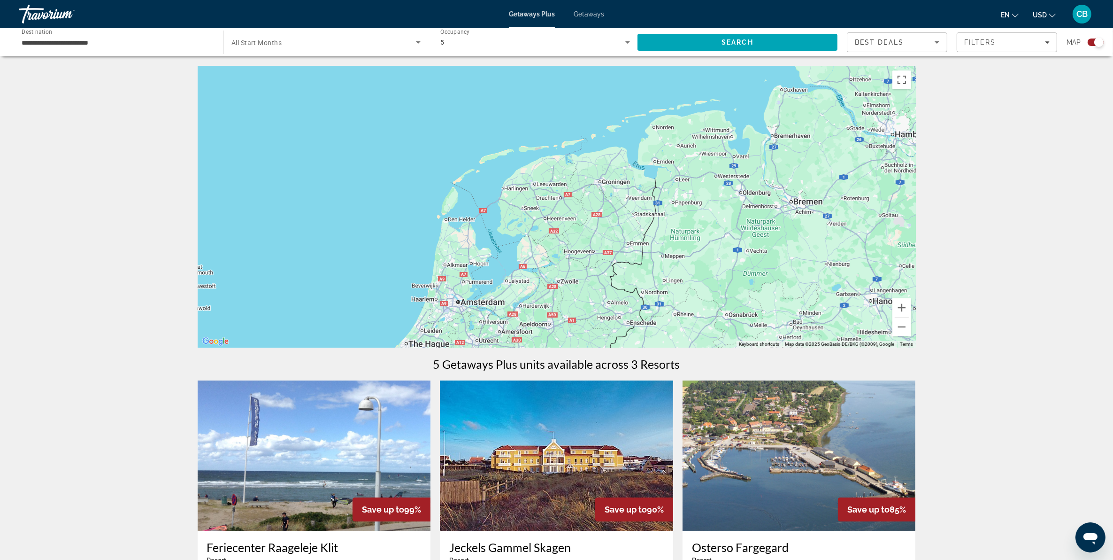
click at [468, 309] on div "Main content" at bounding box center [557, 207] width 718 height 282
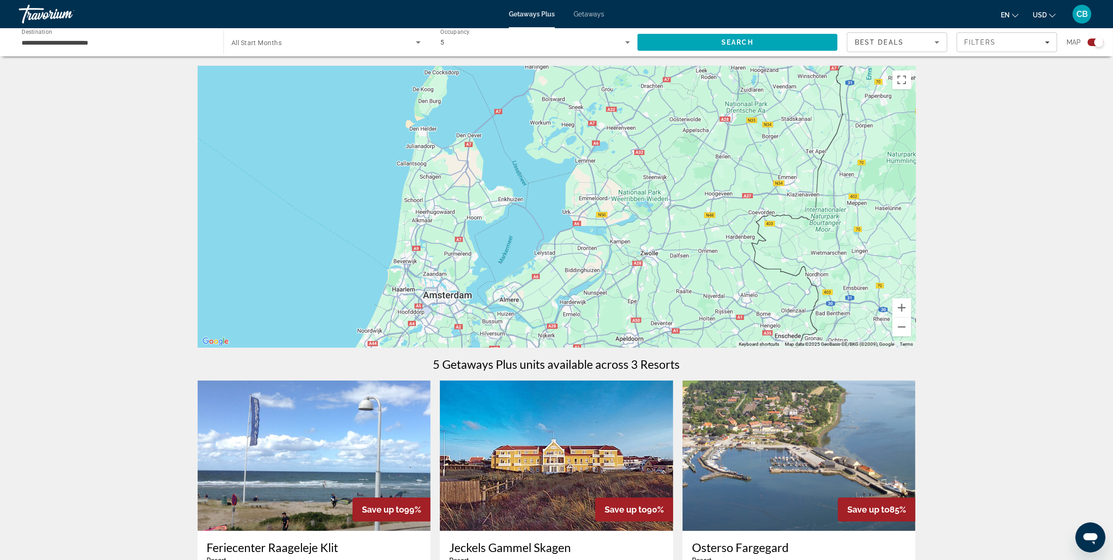
click at [444, 303] on div "Main content" at bounding box center [557, 207] width 718 height 282
click at [444, 299] on div "Main content" at bounding box center [557, 207] width 718 height 282
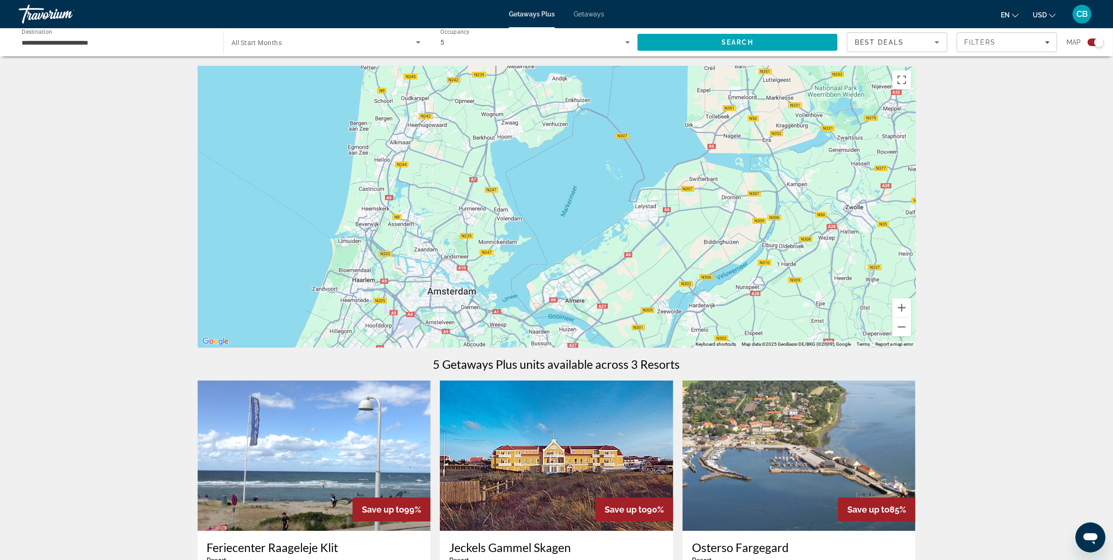
click at [444, 299] on div "Main content" at bounding box center [557, 207] width 718 height 282
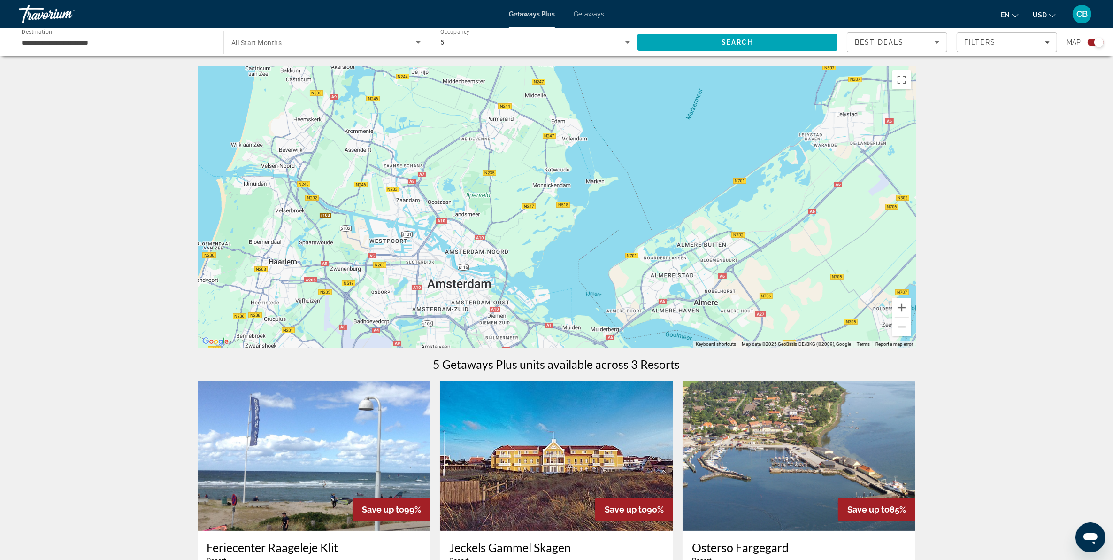
click at [88, 36] on div "**********" at bounding box center [117, 42] width 190 height 27
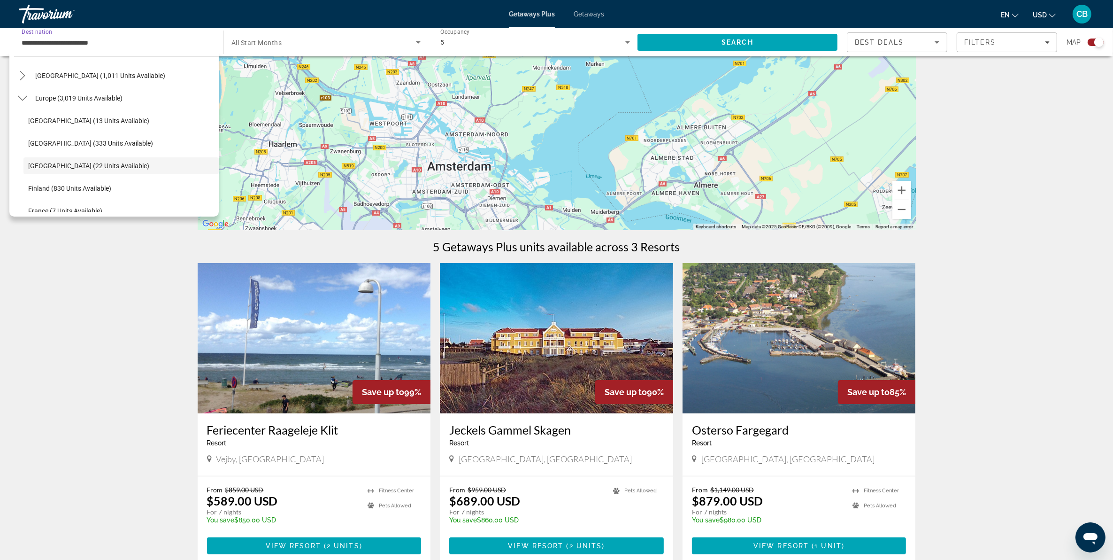
scroll to position [0, 0]
click at [317, 139] on div "Main content" at bounding box center [557, 89] width 718 height 282
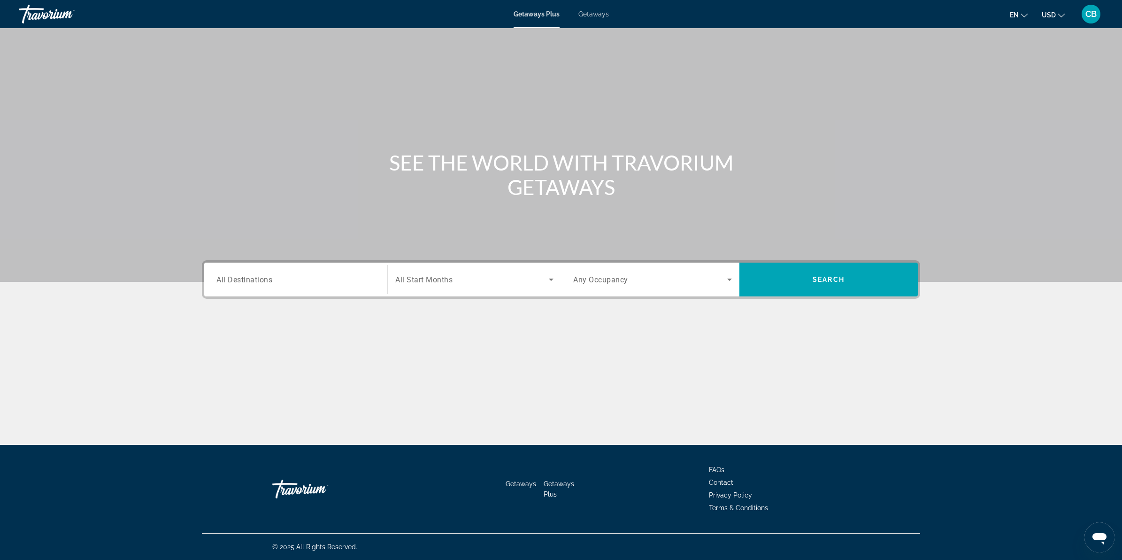
click at [269, 280] on span "All Destinations" at bounding box center [244, 279] width 56 height 9
click at [269, 280] on input "Destination All Destinations" at bounding box center [295, 279] width 159 height 11
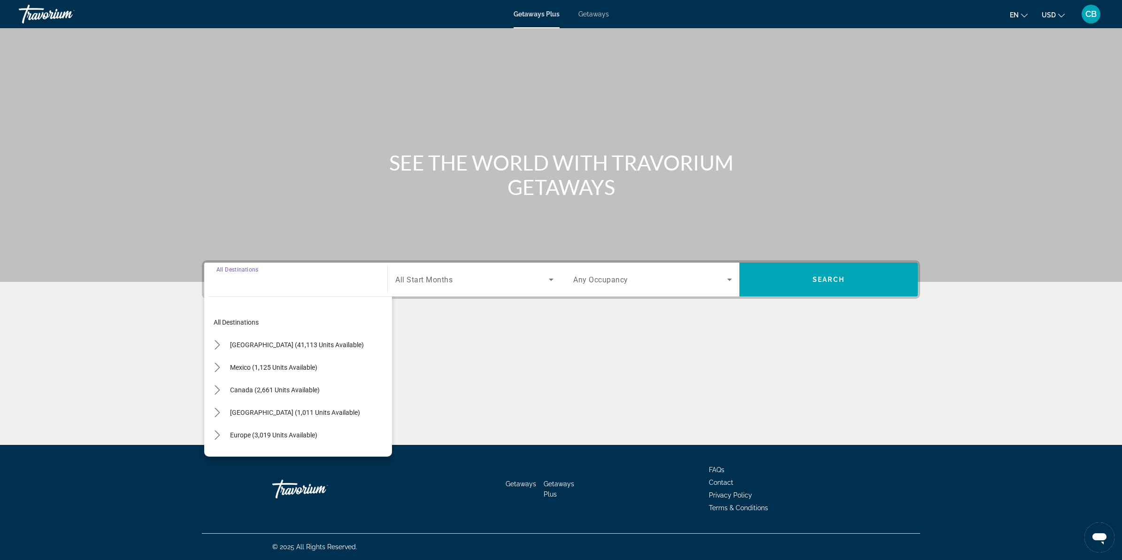
click at [274, 283] on input "Destination All Destinations" at bounding box center [295, 279] width 159 height 11
click at [615, 327] on div "Main content" at bounding box center [561, 357] width 718 height 70
